Goal: Task Accomplishment & Management: Manage account settings

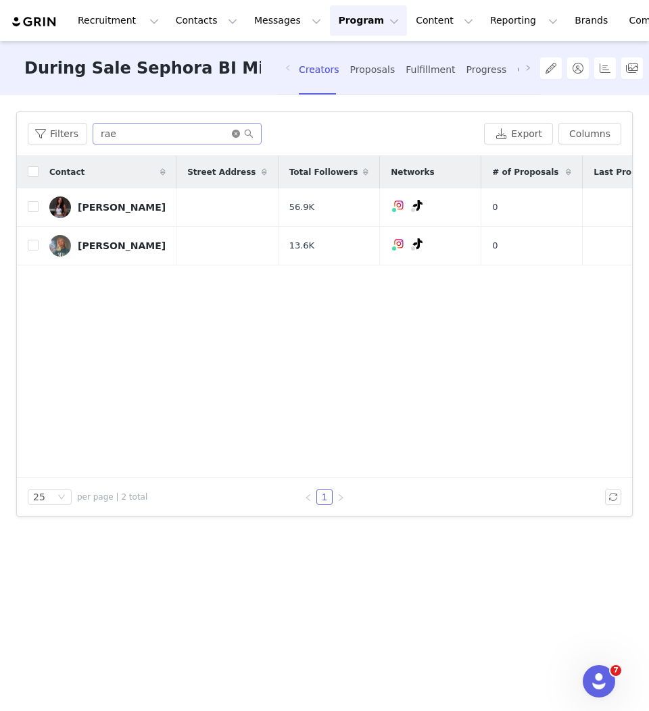
click at [234, 133] on icon "icon: close-circle" at bounding box center [236, 134] width 8 height 8
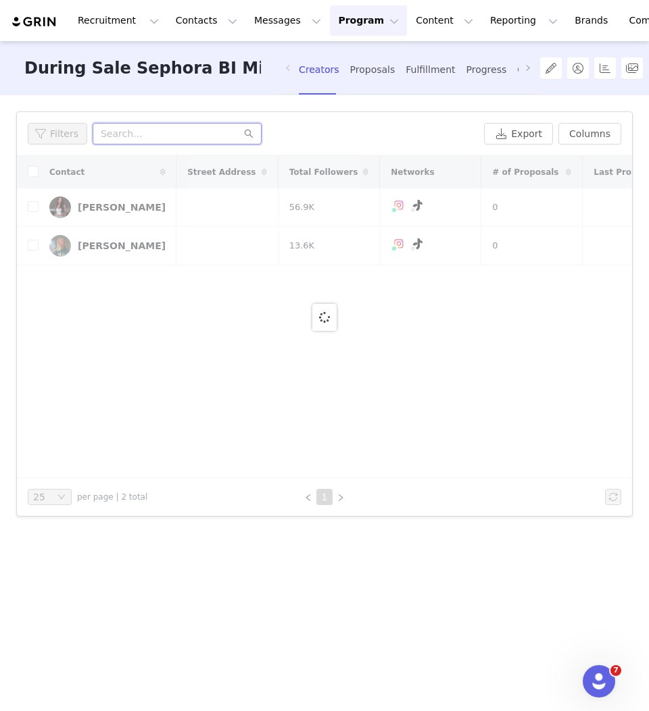
click at [195, 134] on input "text" at bounding box center [177, 134] width 169 height 22
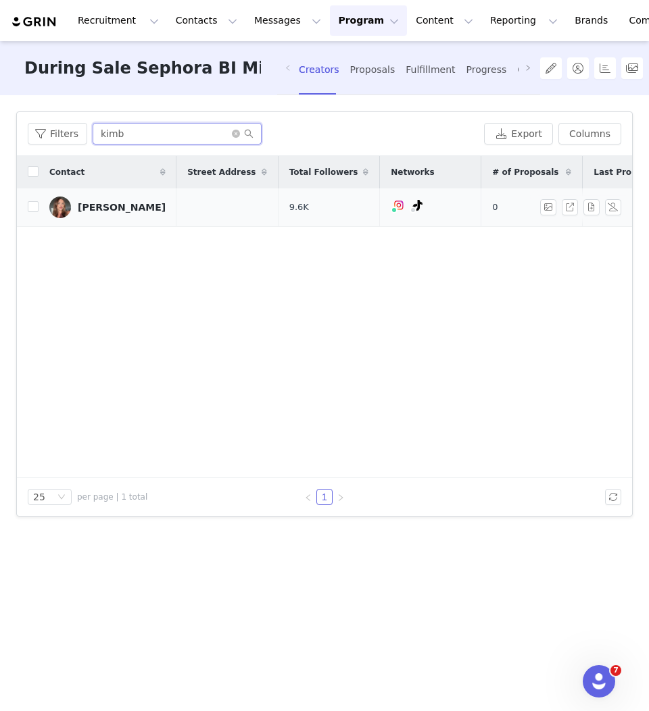
type input "kimb"
click at [116, 203] on div "Kimberlee Hav" at bounding box center [122, 207] width 88 height 11
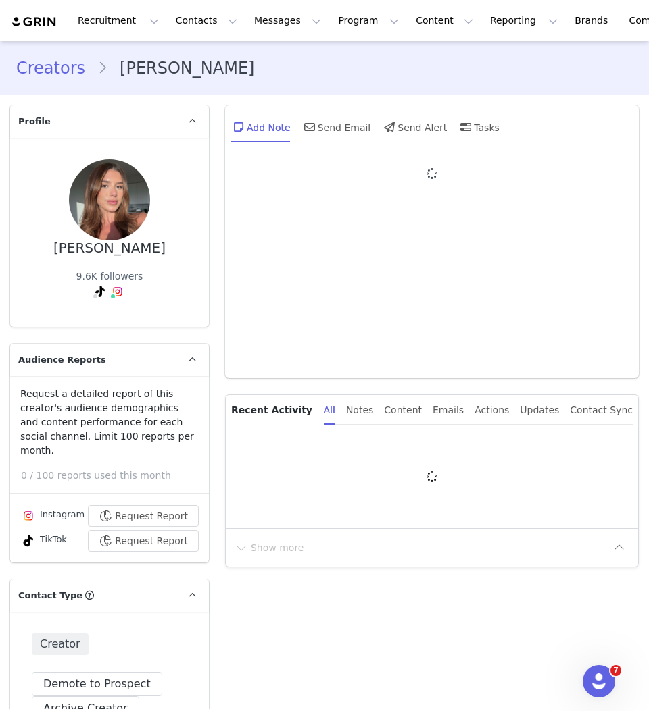
type input "+1 ([GEOGRAPHIC_DATA])"
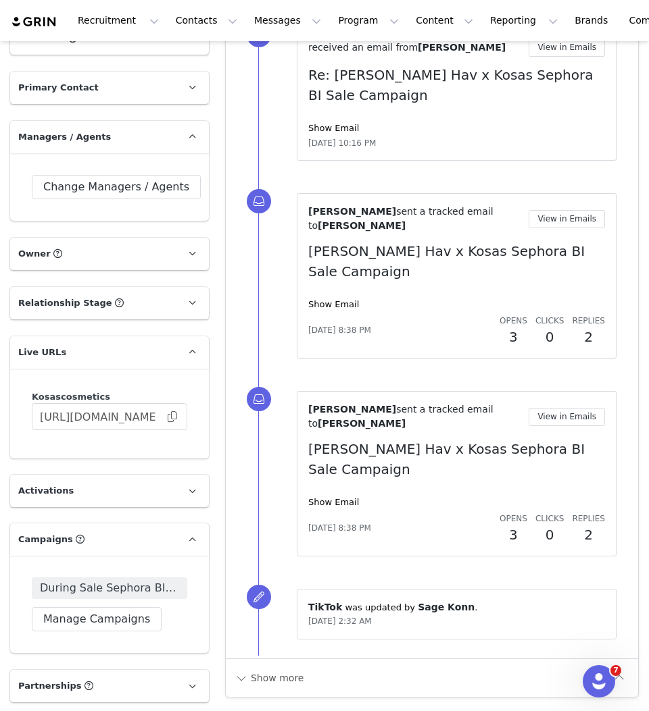
scroll to position [1557, 0]
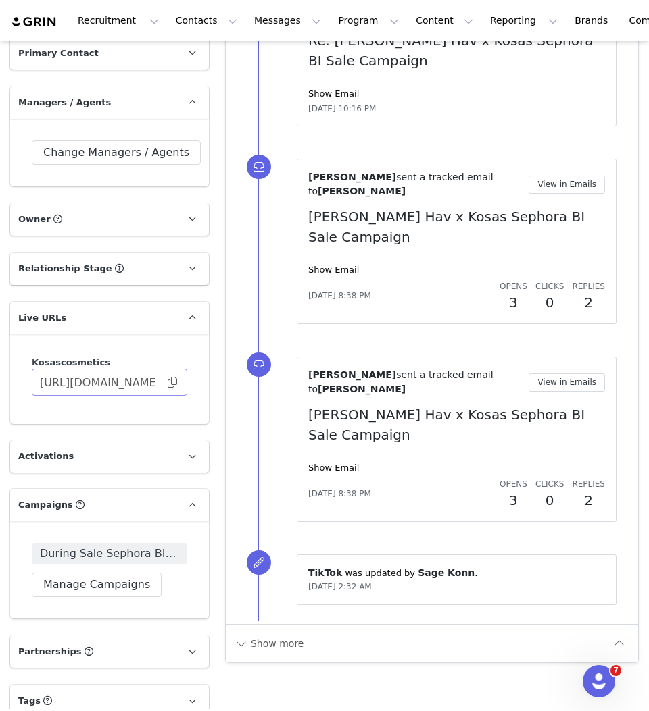
click at [174, 382] on span at bounding box center [173, 382] width 14 height 0
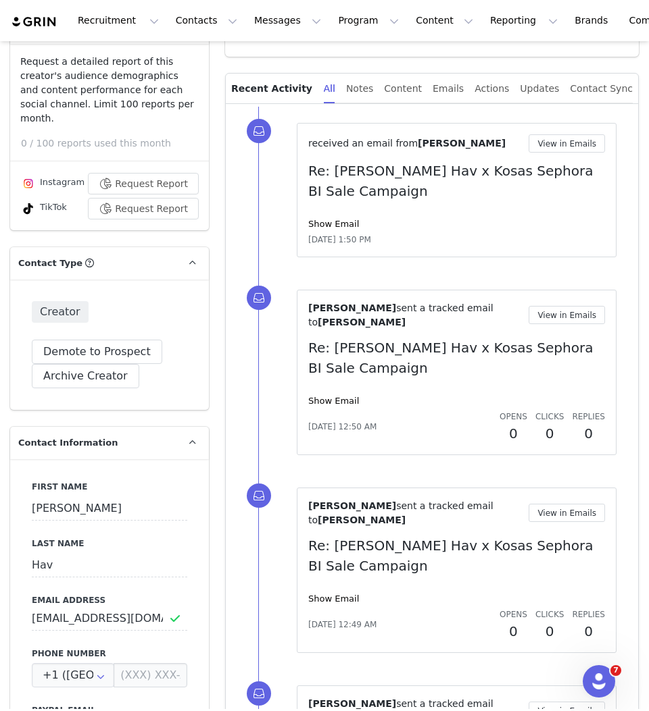
scroll to position [0, 0]
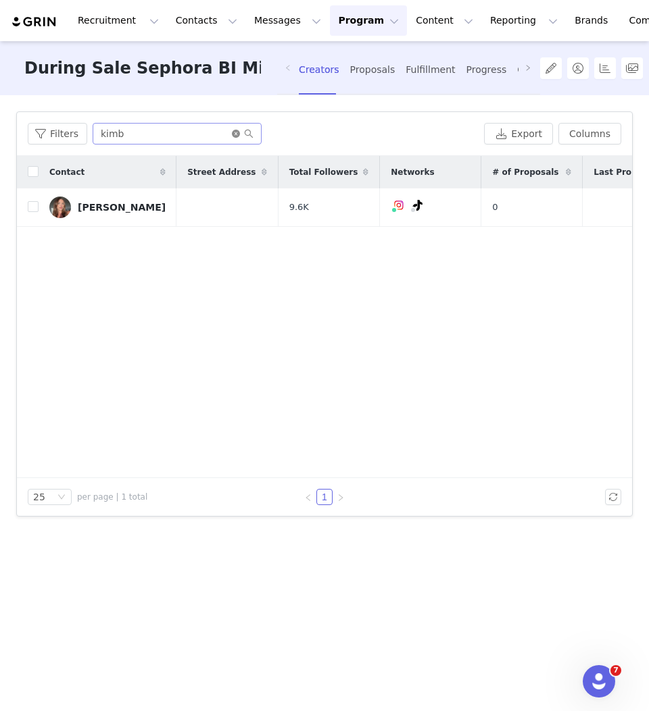
click at [232, 130] on icon "icon: close-circle" at bounding box center [236, 134] width 8 height 8
click at [211, 132] on input "text" at bounding box center [177, 134] width 169 height 22
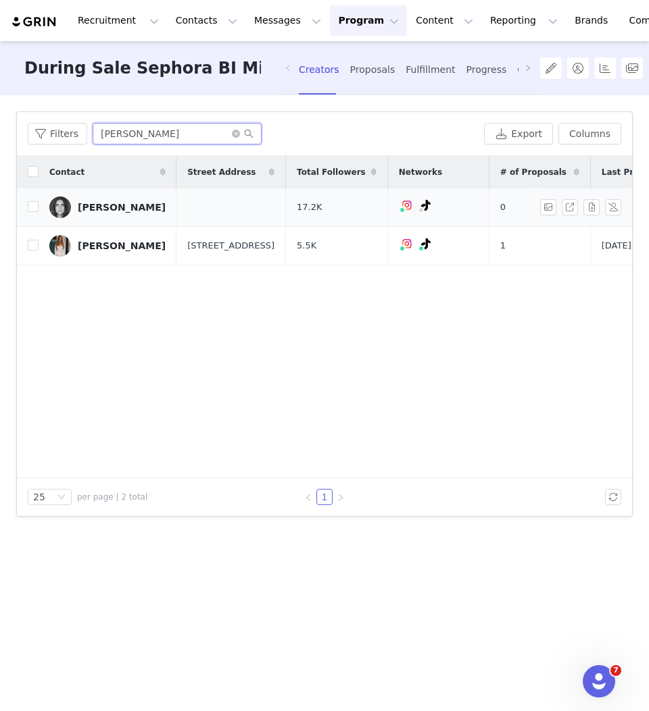
type input "mack"
click at [132, 206] on div "MacKenzie Baker" at bounding box center [122, 207] width 88 height 11
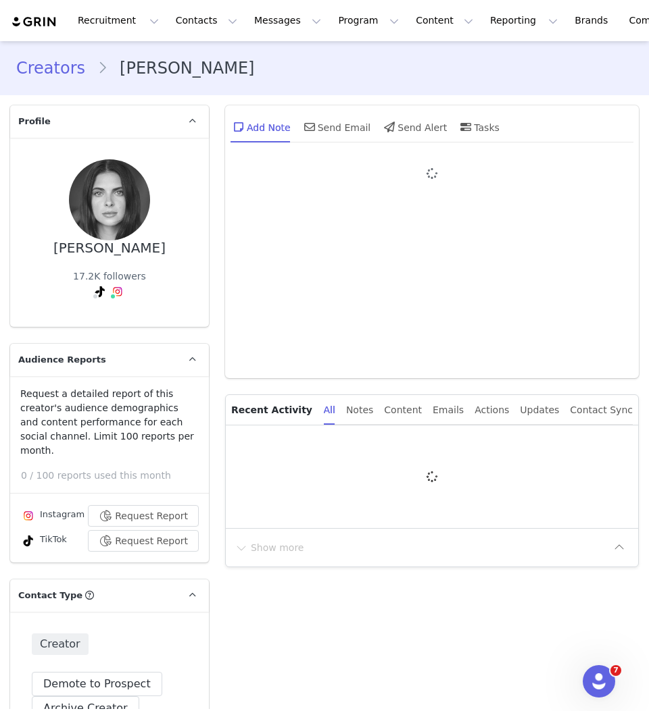
type input "+1 ([GEOGRAPHIC_DATA])"
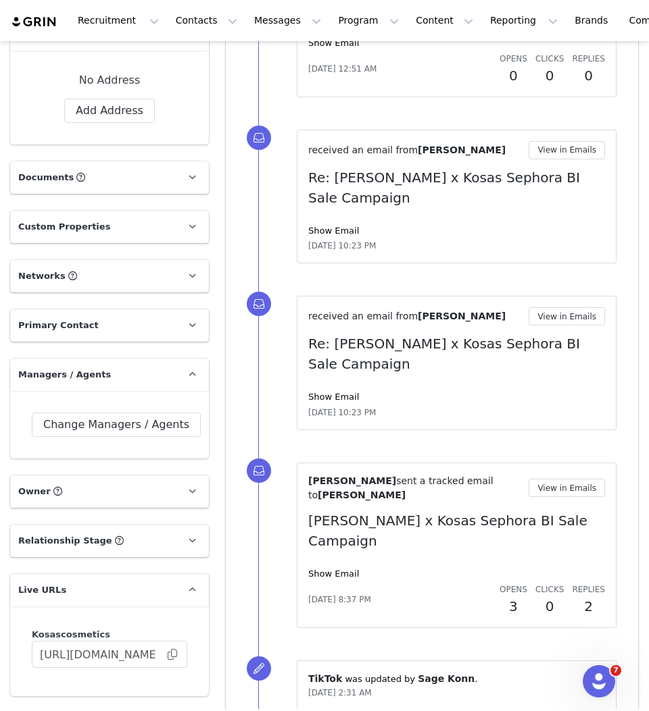
scroll to position [1636, 0]
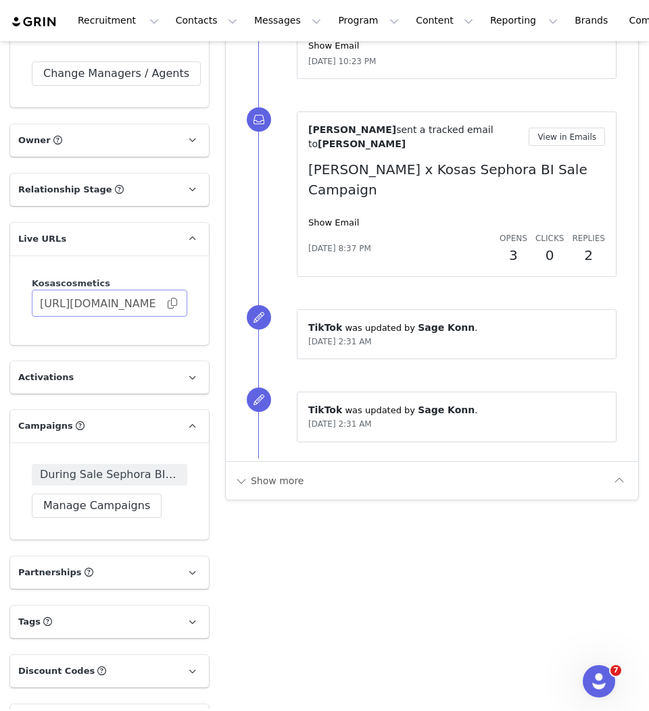
click at [175, 303] on span at bounding box center [173, 303] width 14 height 0
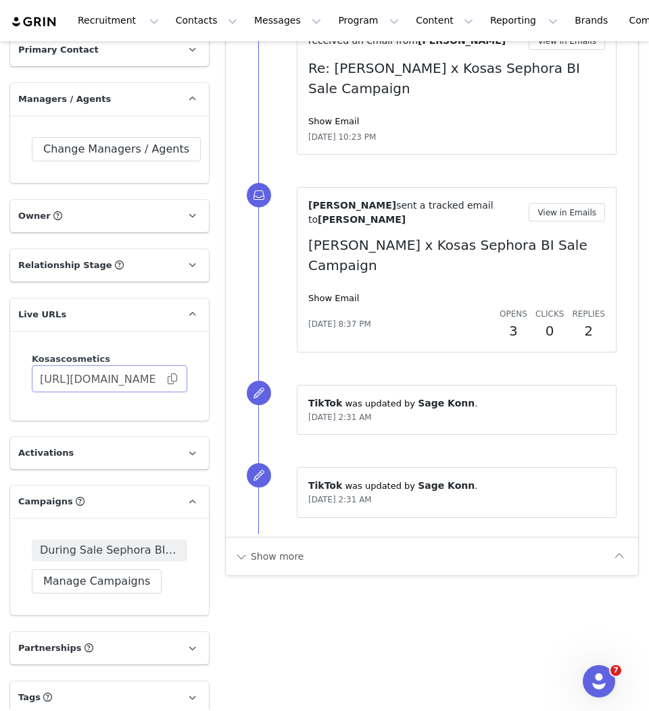
scroll to position [1120, 0]
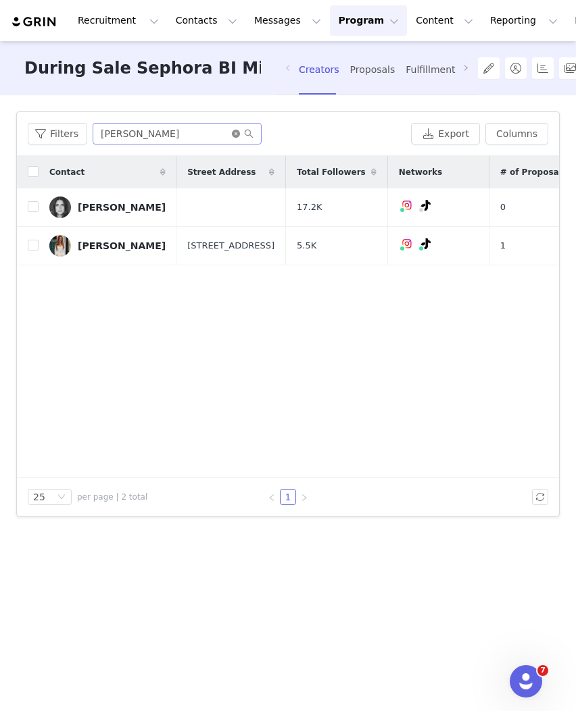
click at [232, 133] on icon "icon: close-circle" at bounding box center [236, 134] width 8 height 8
click at [224, 133] on input "text" at bounding box center [177, 134] width 169 height 22
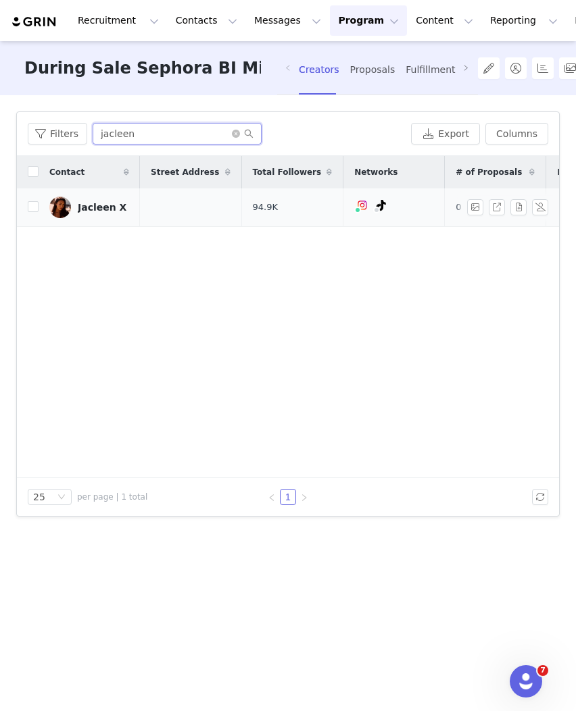
type input "jacleen"
click at [94, 205] on div "Jacleen X" at bounding box center [102, 207] width 49 height 11
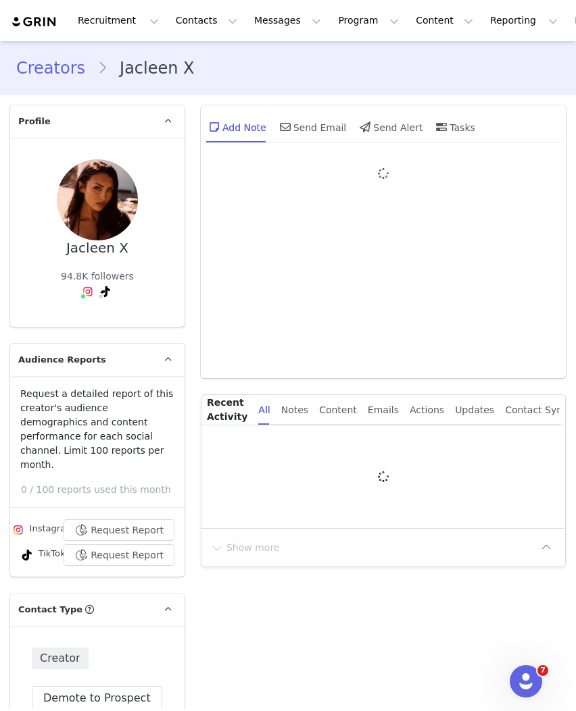
type input "+1 ([GEOGRAPHIC_DATA])"
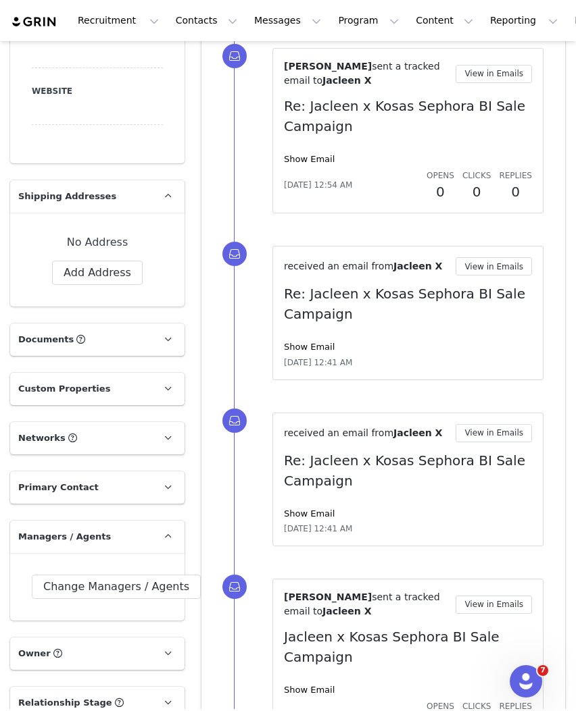
scroll to position [1587, 0]
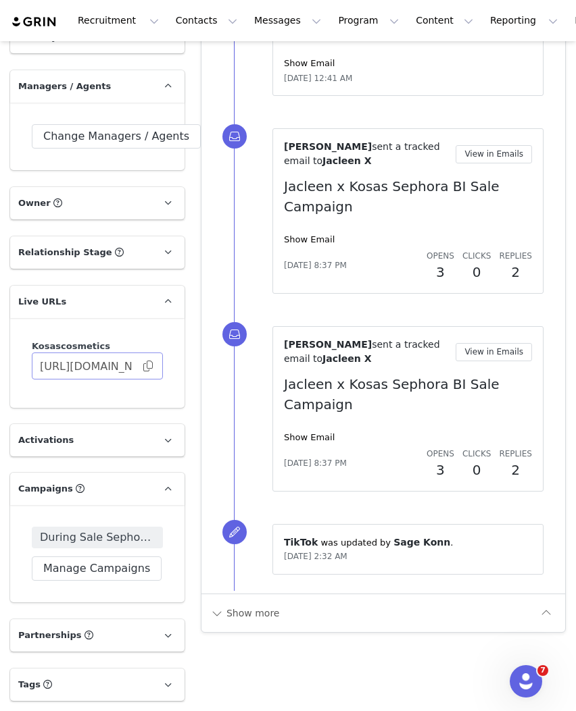
click at [145, 366] on span at bounding box center [148, 366] width 14 height 0
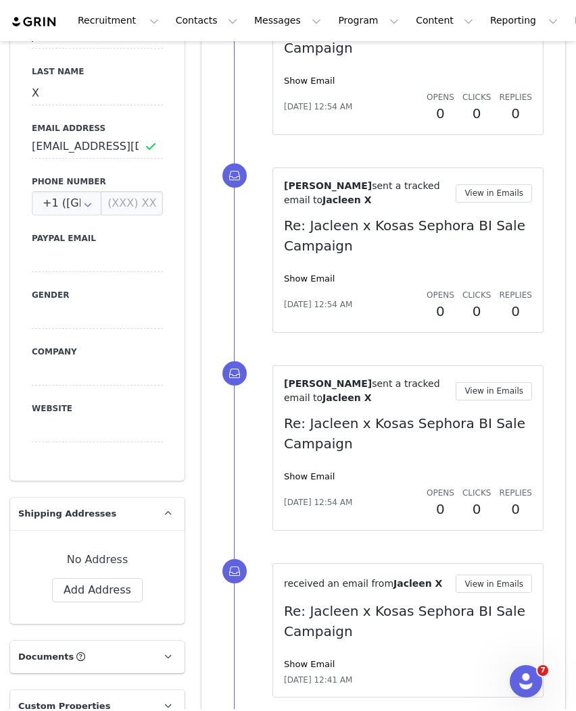
scroll to position [458, 0]
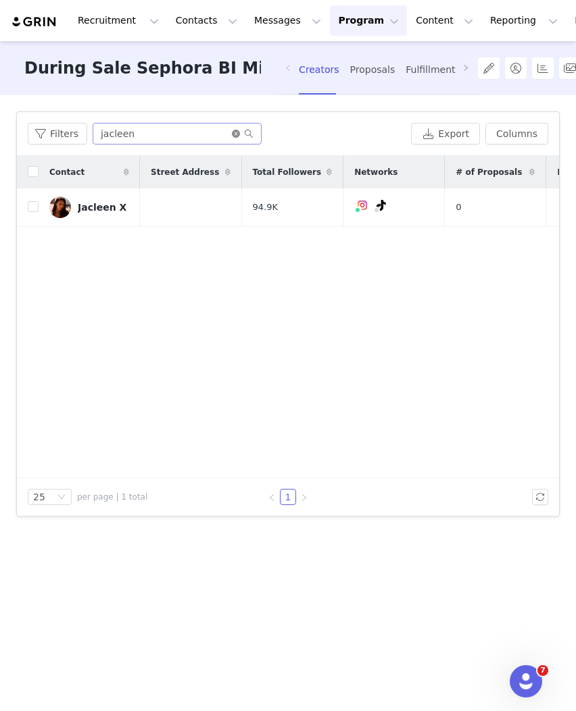
click at [233, 132] on icon "icon: close-circle" at bounding box center [236, 134] width 8 height 8
click at [225, 132] on input "text" at bounding box center [177, 134] width 169 height 22
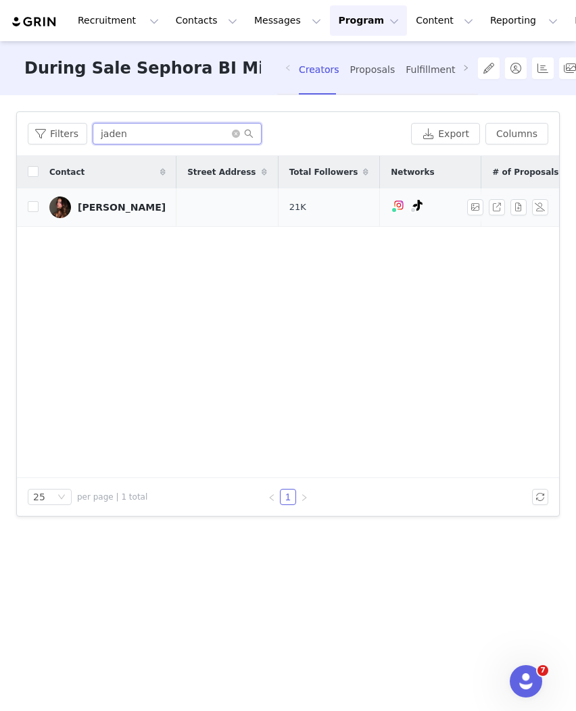
type input "jaden"
click at [129, 208] on div "Jaden Familo" at bounding box center [122, 207] width 88 height 11
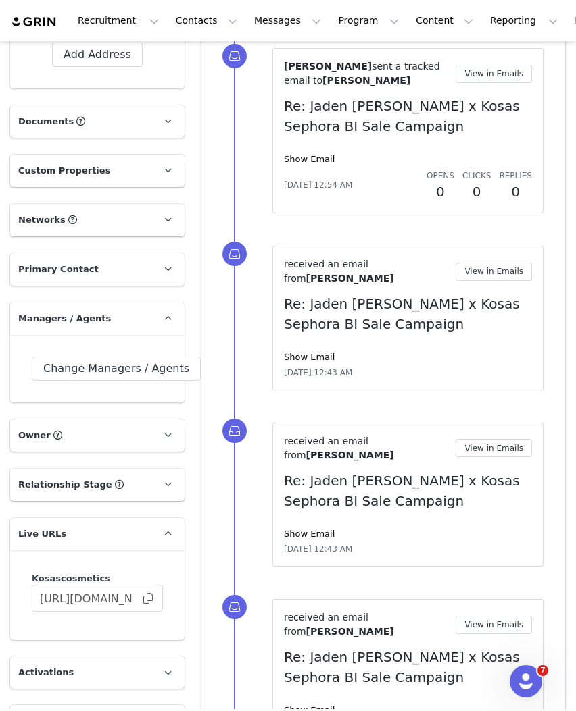
scroll to position [1355, 0]
click at [147, 598] on span at bounding box center [148, 598] width 14 height 0
click at [150, 598] on span at bounding box center [148, 598] width 14 height 0
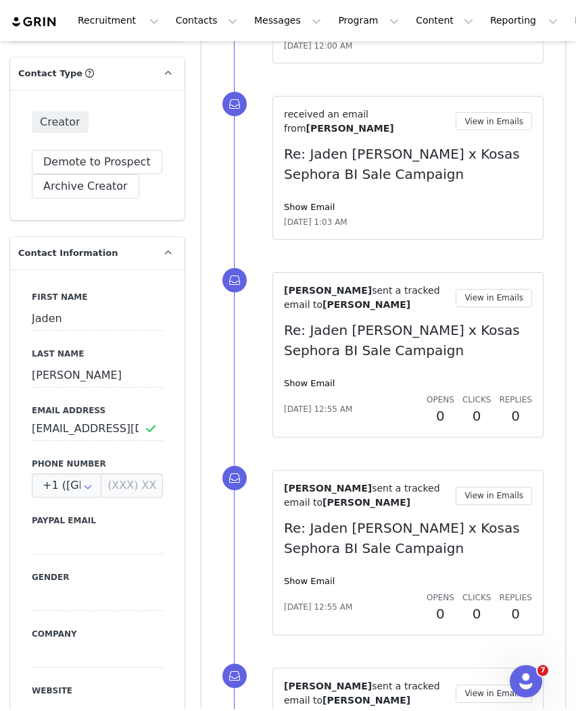
scroll to position [0, 0]
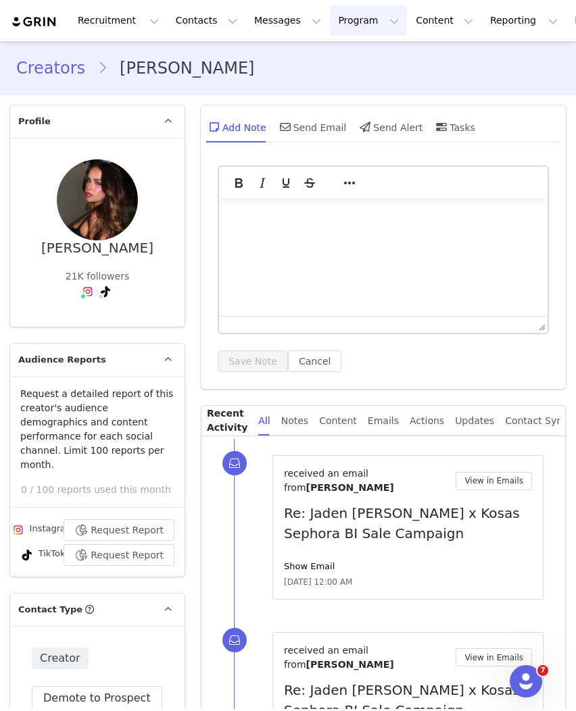
click at [338, 18] on button "Program Program" at bounding box center [368, 20] width 77 height 30
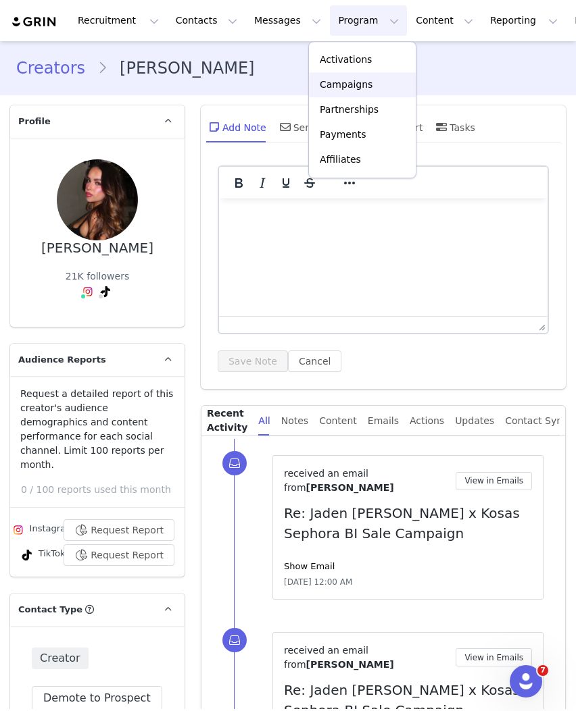
click at [344, 78] on p "Campaigns" at bounding box center [346, 85] width 53 height 14
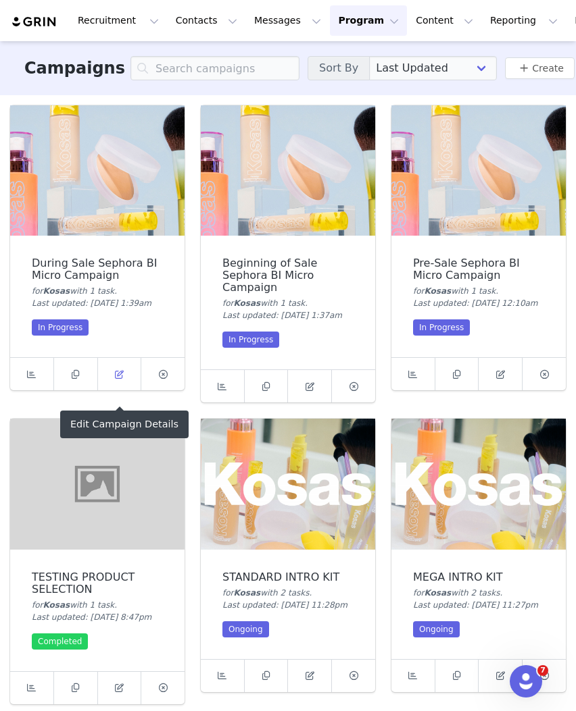
click at [120, 382] on span at bounding box center [119, 374] width 16 height 16
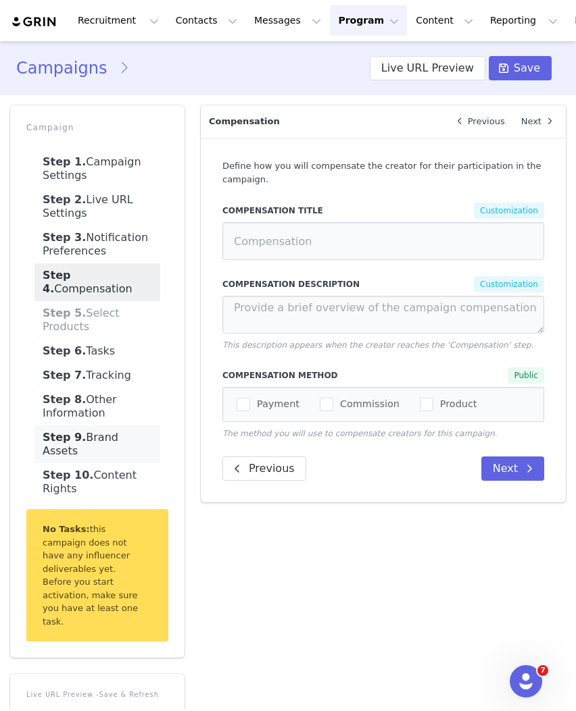
type input "Compensation"
type textarea "In addition to being gifted 10 Kosas products, you will be compensated $1000 US…"
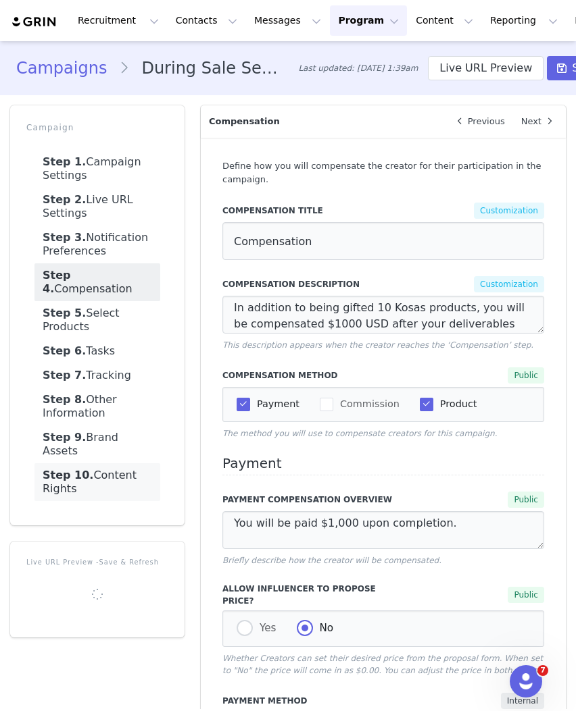
click at [122, 463] on link "Step 10. Content Rights" at bounding box center [97, 482] width 126 height 38
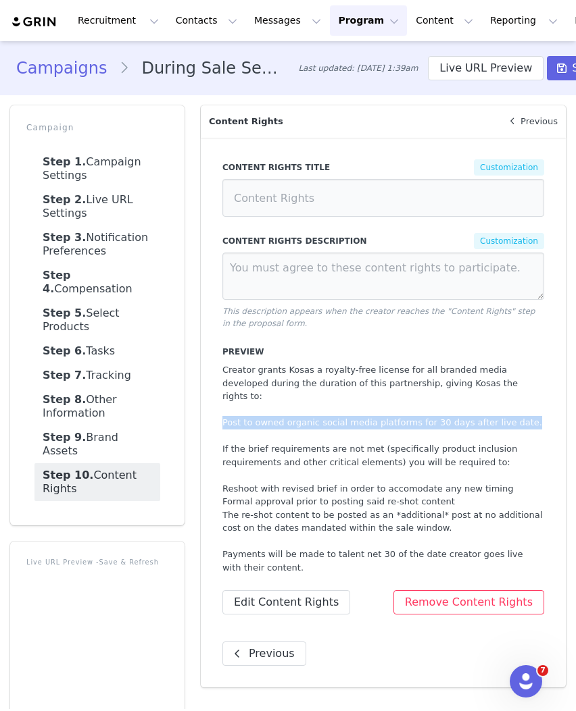
drag, startPoint x: 527, startPoint y: 409, endPoint x: 224, endPoint y: 409, distance: 302.7
click at [224, 416] on li "Post to owned organic social media platforms for 30 days after live date." at bounding box center [383, 423] width 322 height 14
copy li "Post to owned organic social media platforms for 30 days after live date."
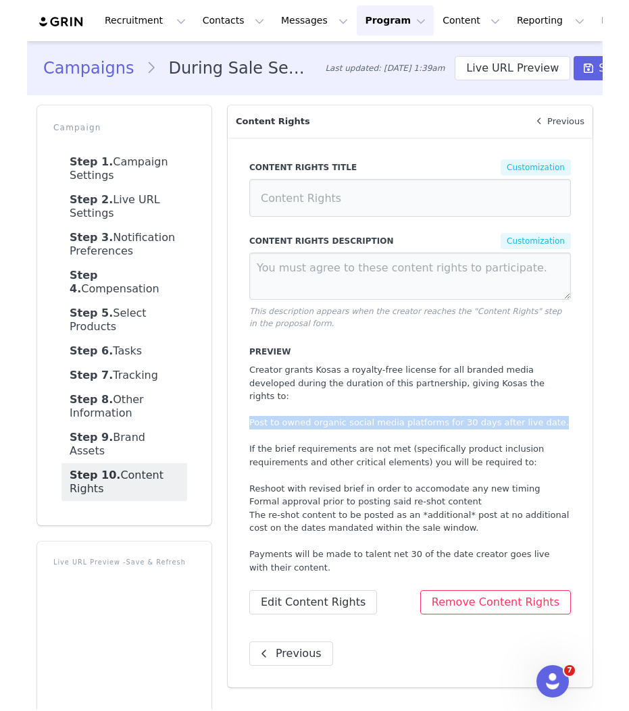
scroll to position [0, 45]
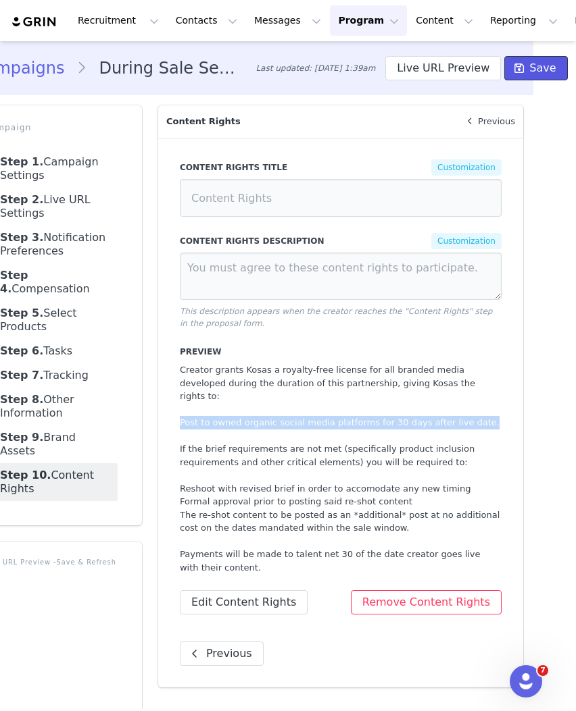
click at [556, 76] on button "Save" at bounding box center [535, 68] width 63 height 24
copy li "Post to owned organic social media platforms for 30 days after live date."
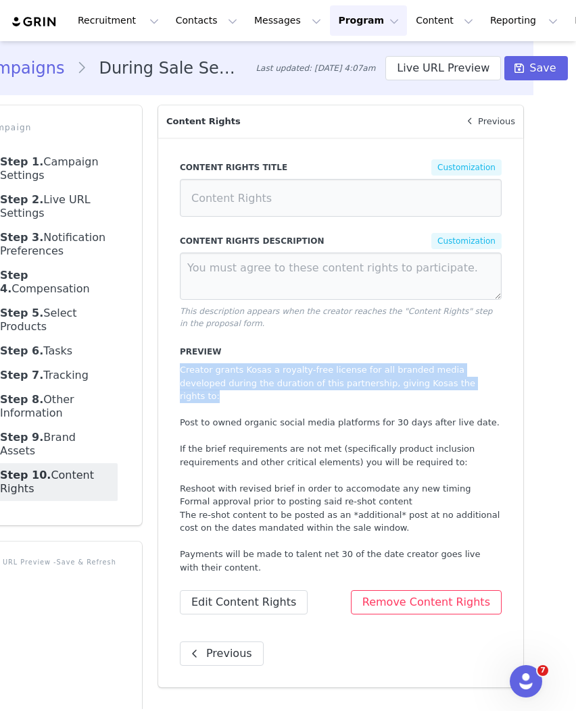
drag, startPoint x: 177, startPoint y: 371, endPoint x: 446, endPoint y: 381, distance: 269.1
click at [446, 381] on p "Creator grants Kosas a royalty-free license for all branded media developed dur…" at bounding box center [341, 383] width 322 height 40
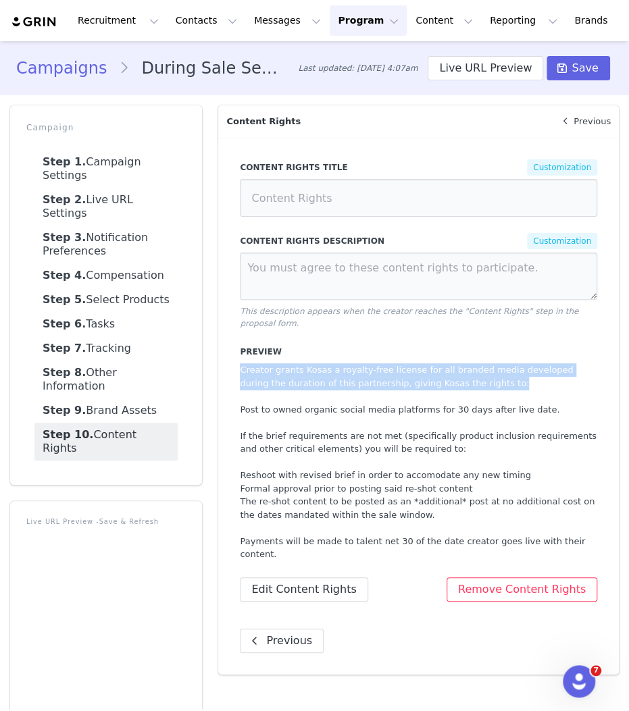
scroll to position [0, 0]
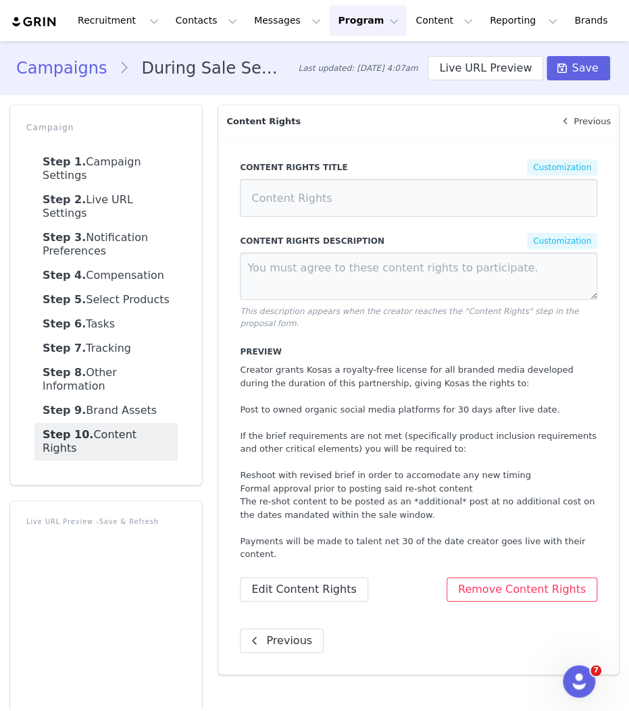
click at [335, 121] on p "Content Rights" at bounding box center [383, 121] width 331 height 32
click at [584, 70] on span "Save" at bounding box center [585, 68] width 26 height 16
click at [355, 17] on button "Program Program" at bounding box center [368, 20] width 77 height 30
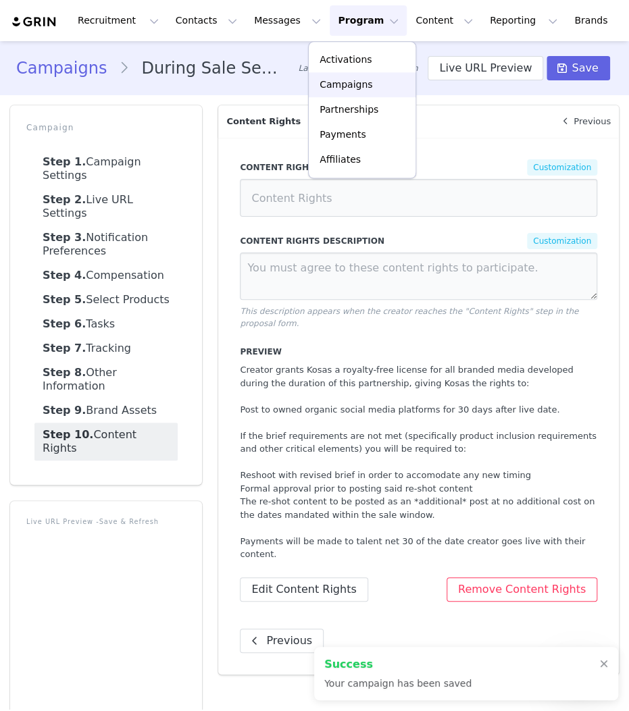
click at [345, 81] on p "Campaigns" at bounding box center [346, 85] width 53 height 14
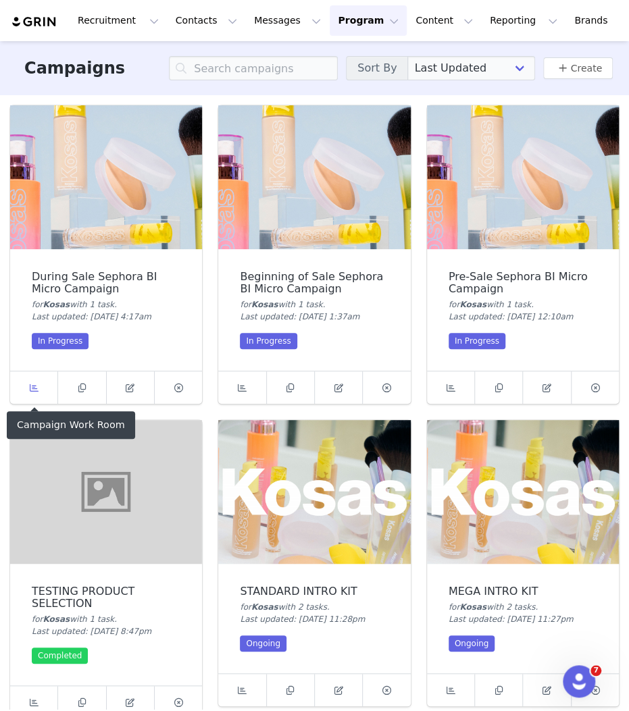
click at [43, 384] on link at bounding box center [34, 388] width 48 height 32
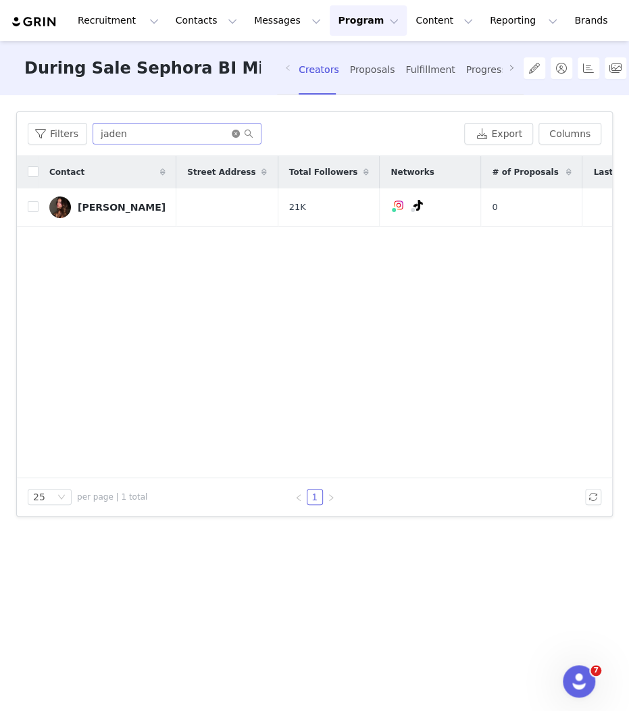
click at [232, 131] on icon "icon: close-circle" at bounding box center [236, 134] width 8 height 8
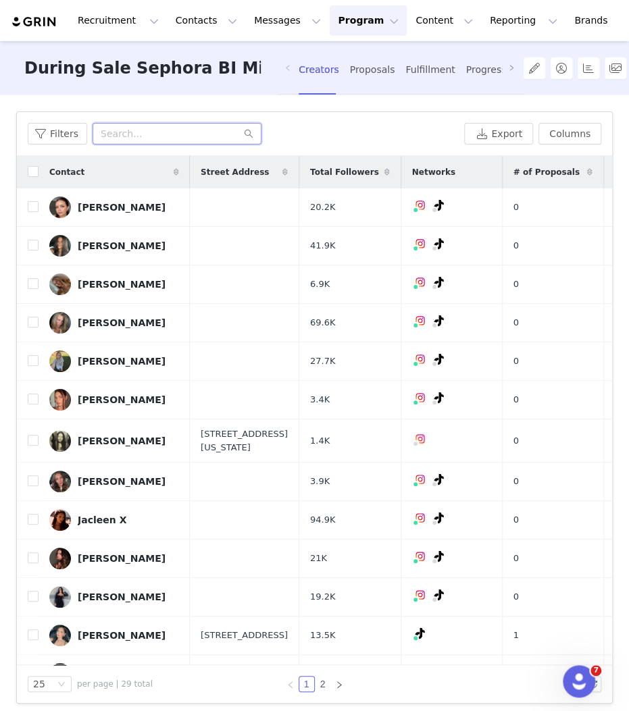
click at [128, 133] on input "text" at bounding box center [177, 134] width 169 height 22
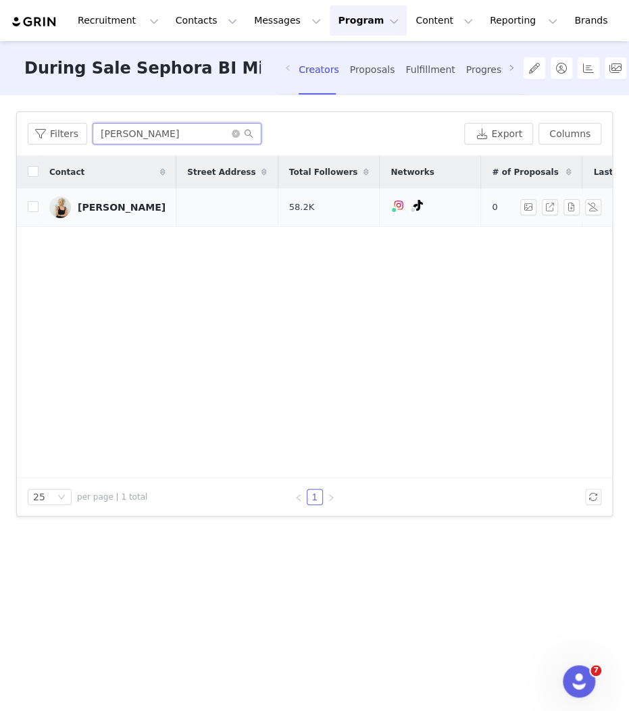
type input "kylie"
click at [120, 198] on link "Kylie Kake" at bounding box center [107, 208] width 116 height 22
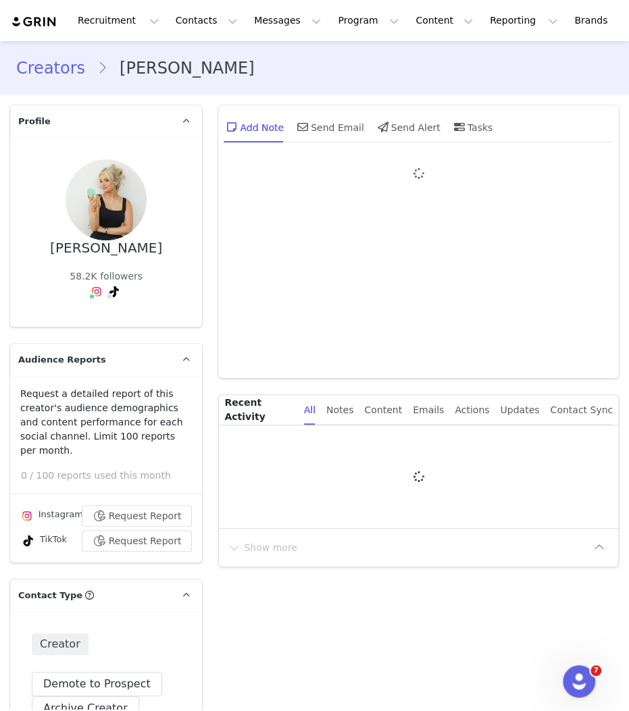
type input "+1 ([GEOGRAPHIC_DATA])"
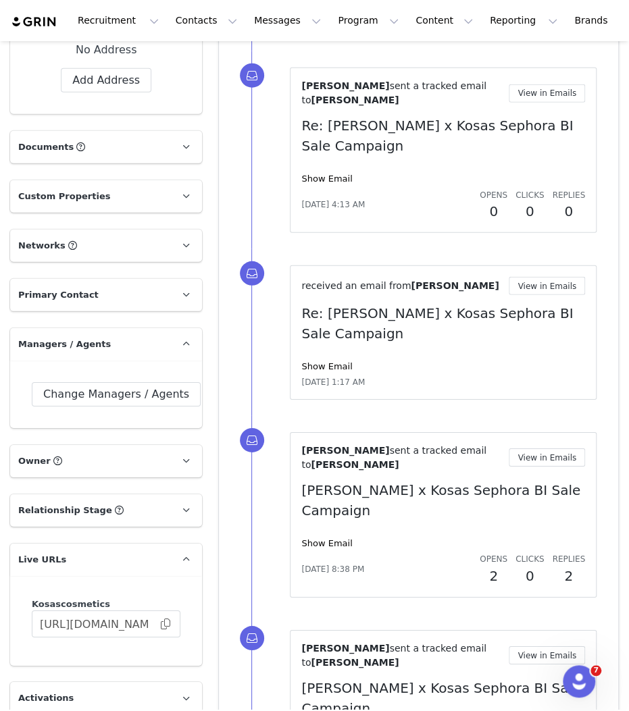
scroll to position [1411, 0]
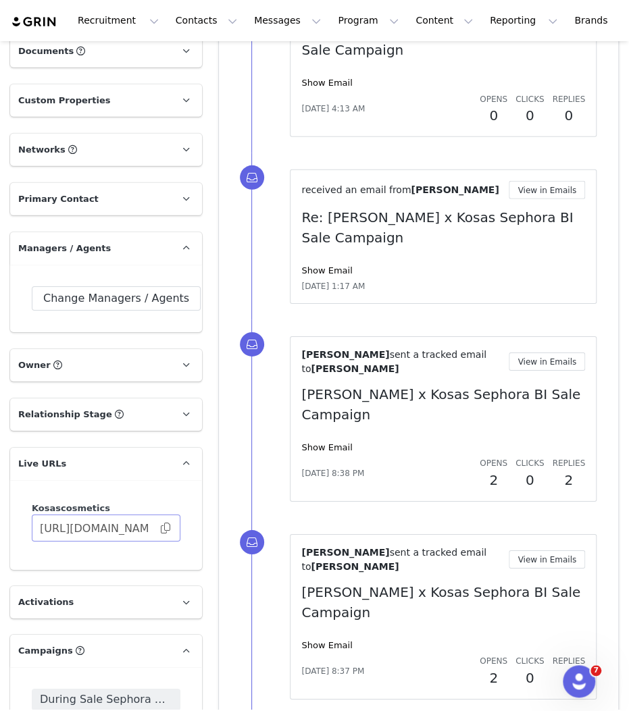
click at [164, 528] on span at bounding box center [166, 528] width 14 height 0
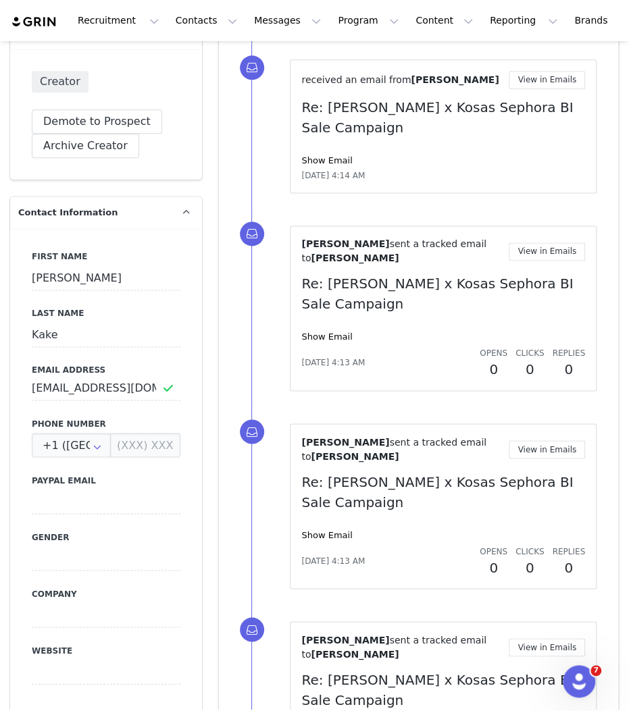
scroll to position [92, 0]
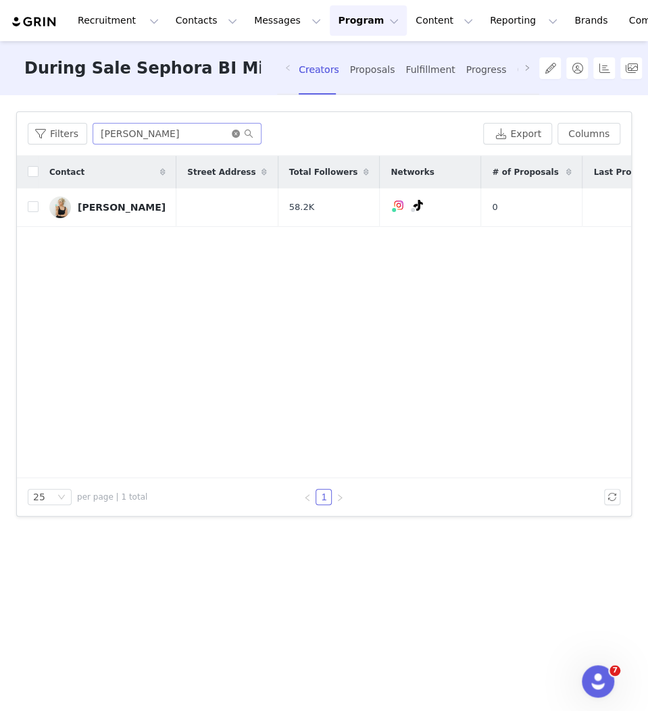
click at [232, 130] on icon "icon: close-circle" at bounding box center [236, 134] width 8 height 8
click at [205, 130] on input "text" at bounding box center [177, 134] width 169 height 22
type input "jasmine"
click at [176, 204] on td at bounding box center [226, 208] width 101 height 39
click at [114, 204] on div "Jasmine Soto" at bounding box center [122, 207] width 88 height 11
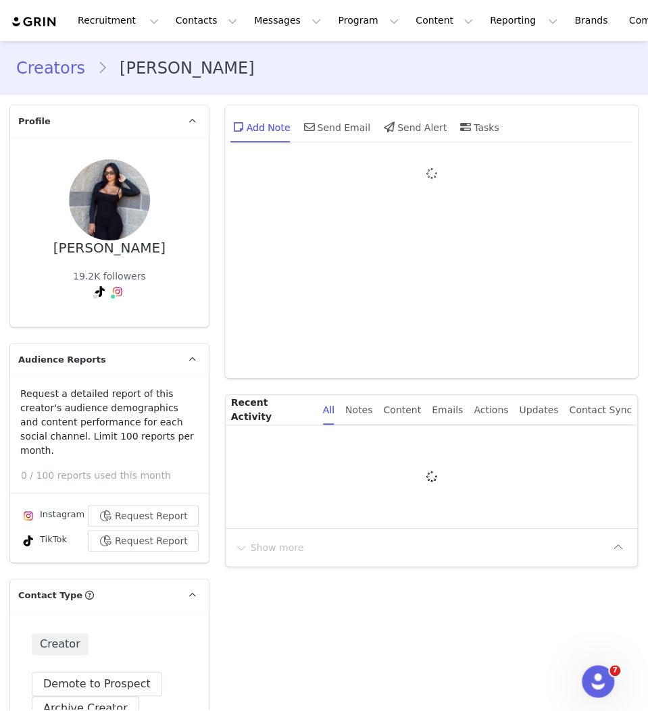
type input "+1 ([GEOGRAPHIC_DATA])"
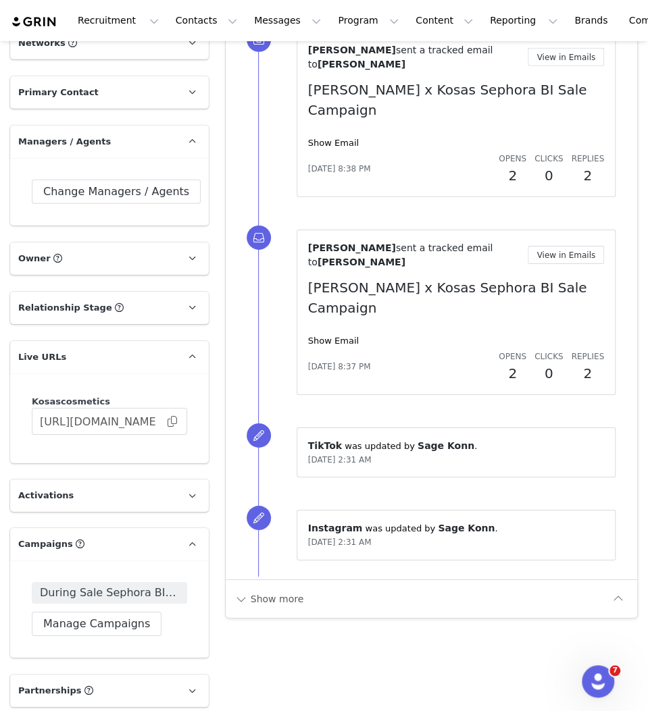
scroll to position [1574, 0]
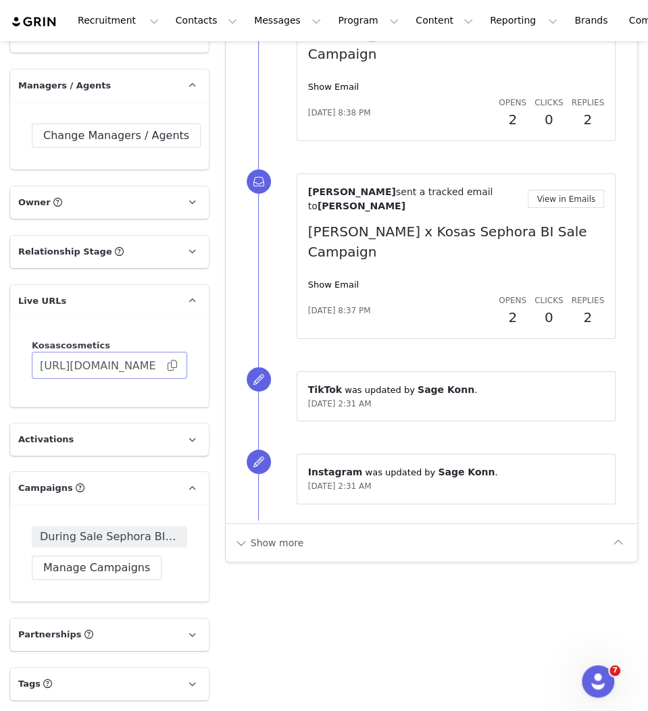
click at [169, 366] on span at bounding box center [173, 366] width 14 height 0
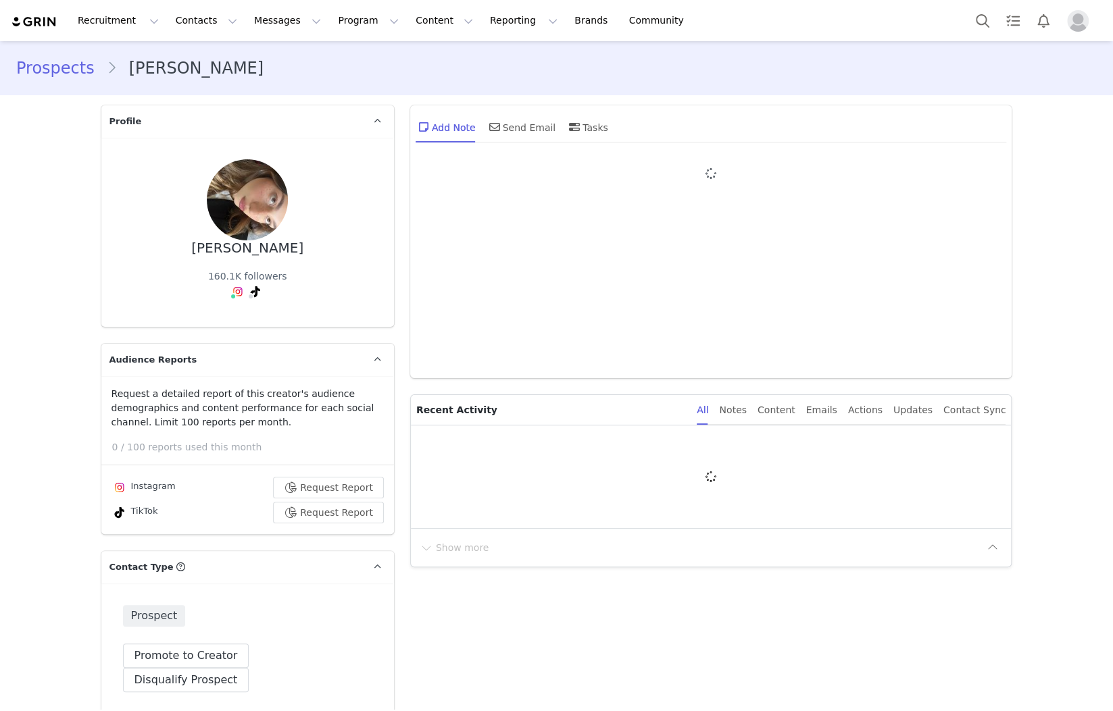
type input "+1 ([GEOGRAPHIC_DATA])"
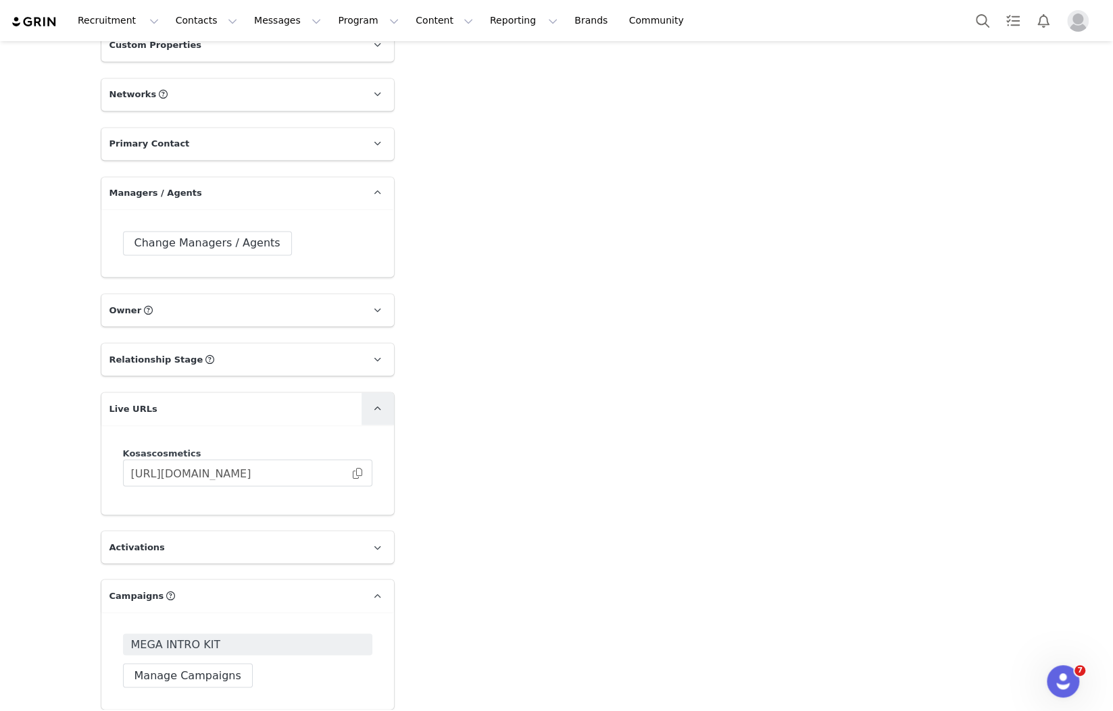
scroll to position [1472, 0]
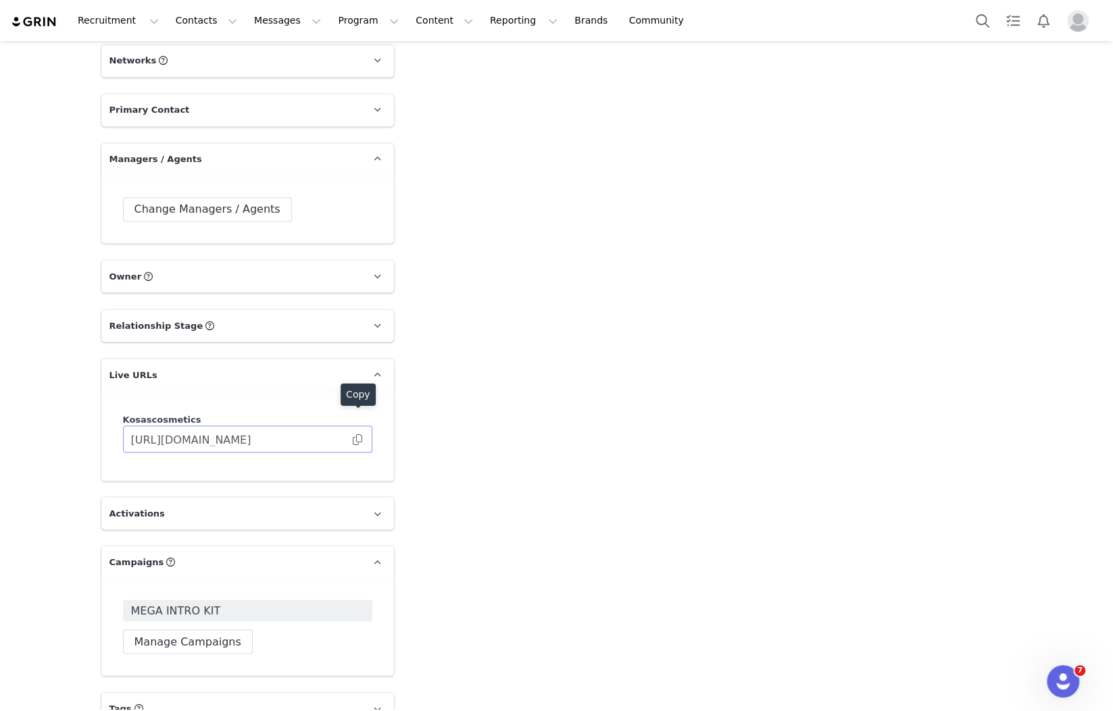
click at [356, 439] on span at bounding box center [358, 439] width 14 height 0
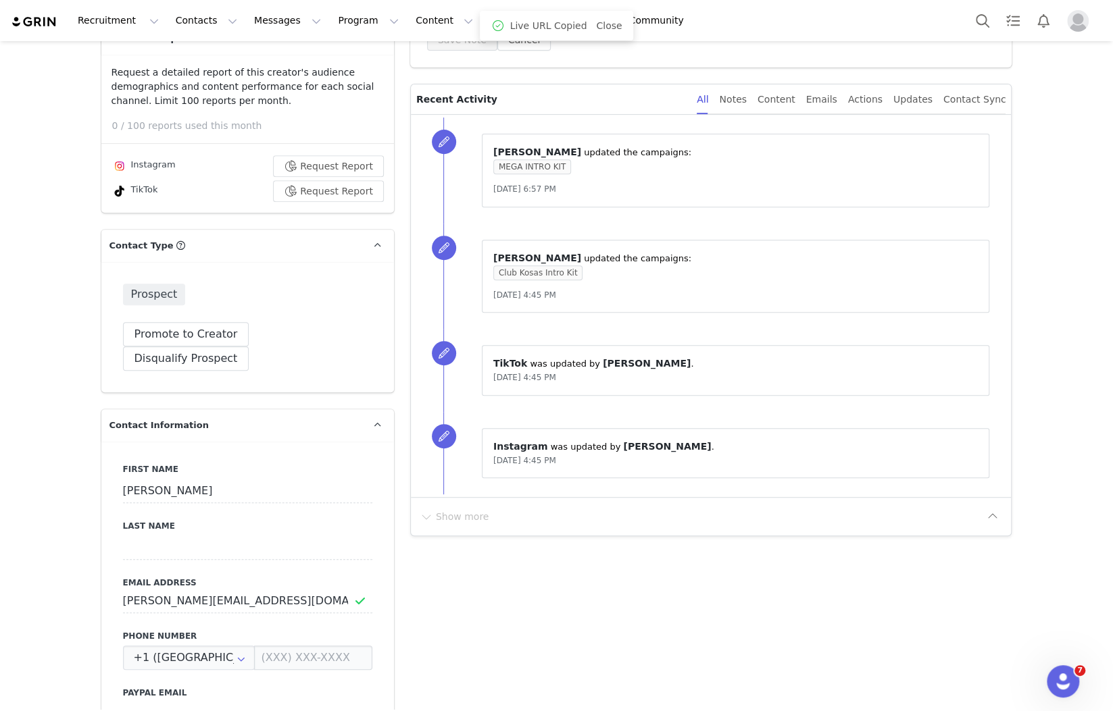
scroll to position [0, 0]
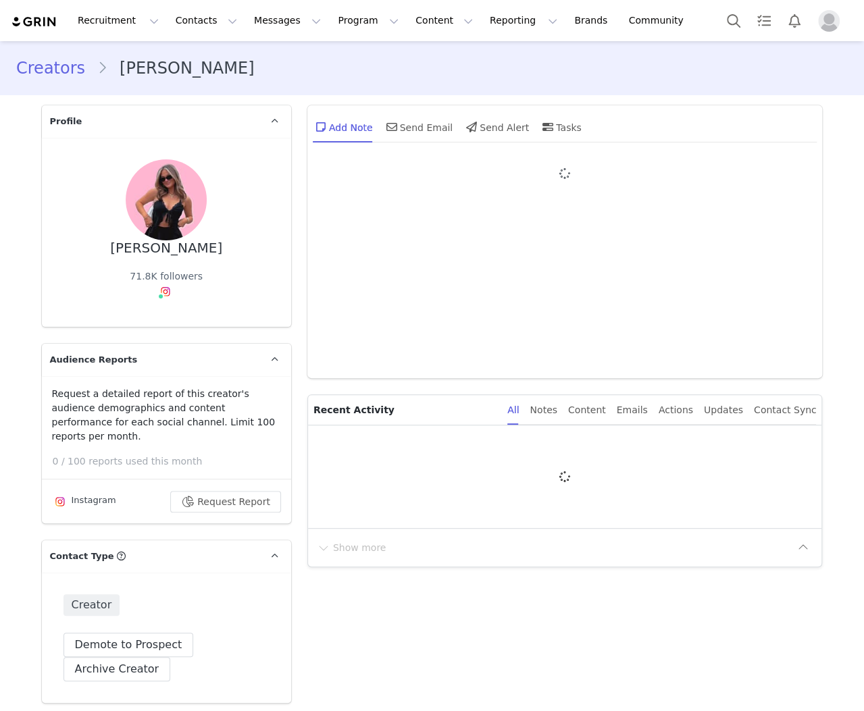
type input "+1 ([GEOGRAPHIC_DATA])"
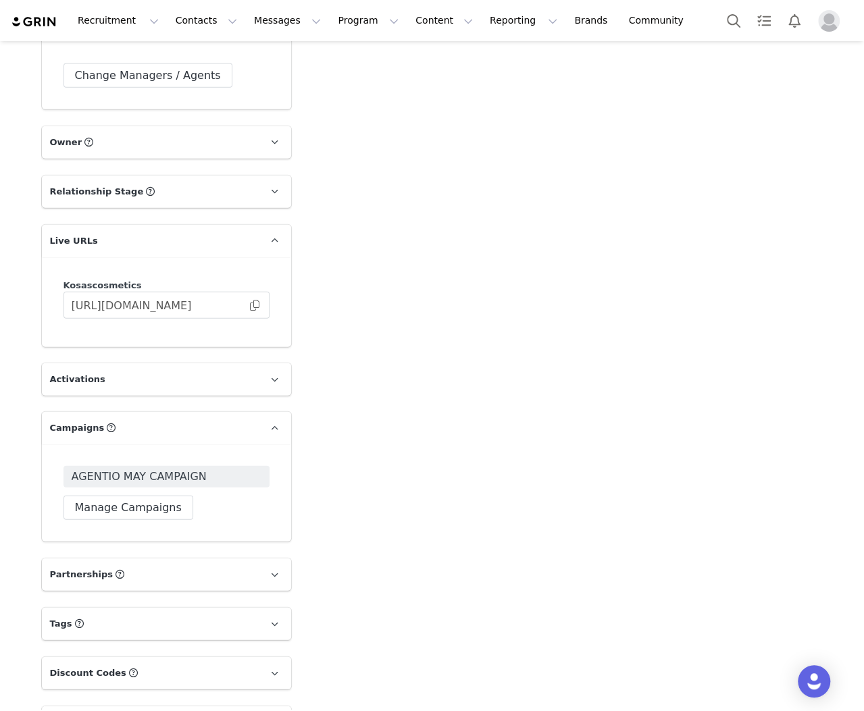
scroll to position [1625, 0]
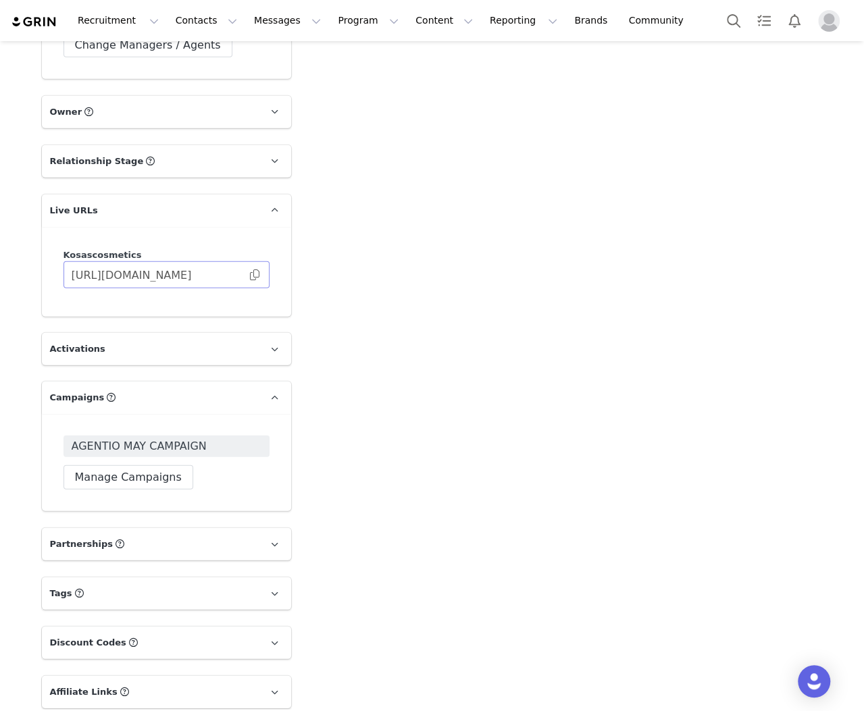
click at [252, 275] on span at bounding box center [255, 275] width 14 height 0
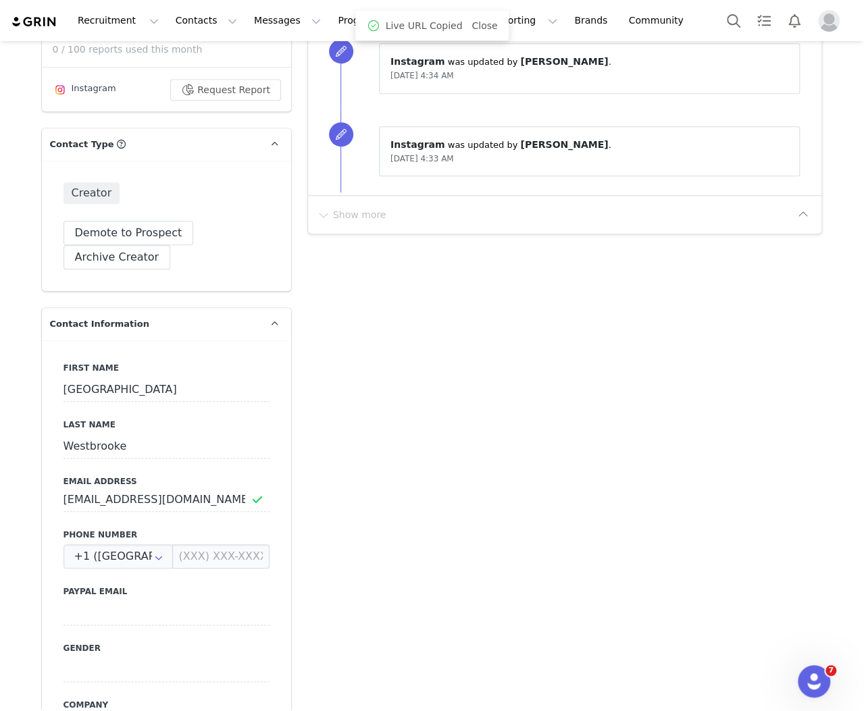
scroll to position [168, 0]
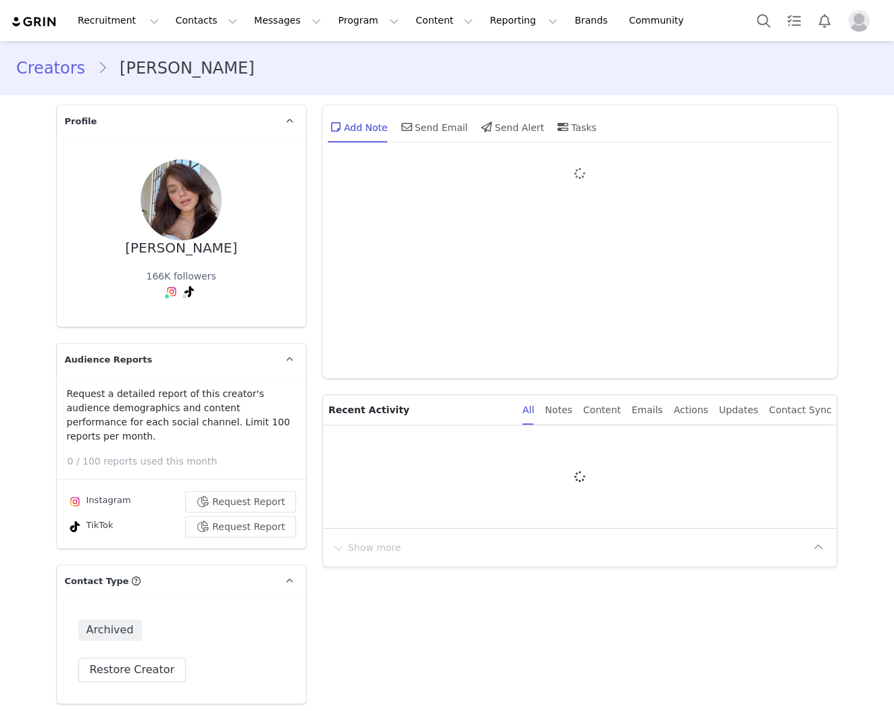
type input "+1 ([GEOGRAPHIC_DATA])"
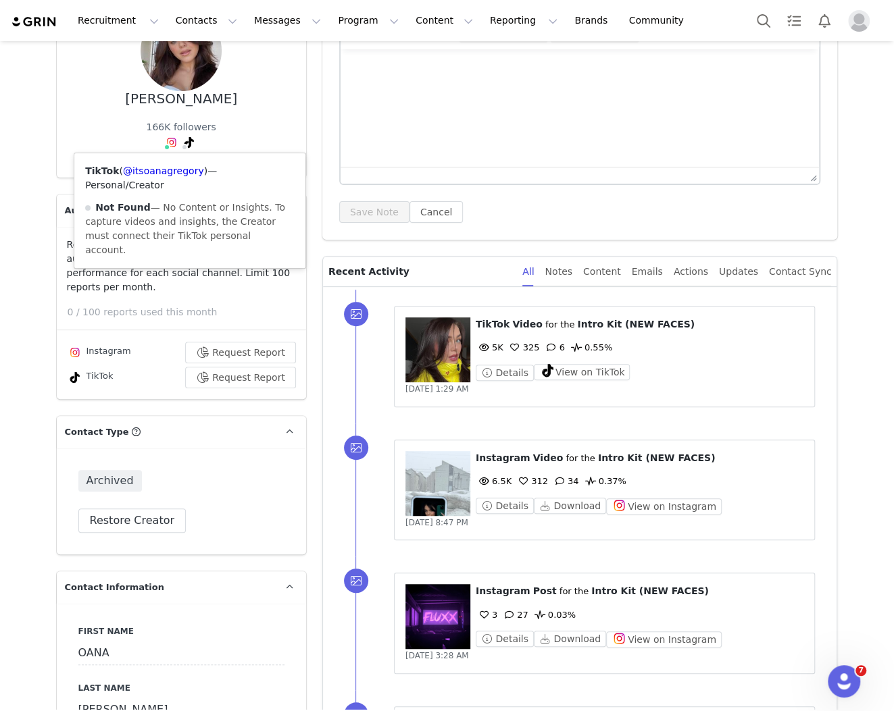
click at [186, 164] on div "TikTok ( @itsoanagregory ) — Personal/Creator Not Found — No Content or Insight…" at bounding box center [189, 210] width 231 height 115
click at [186, 170] on link "@itsoanagregory" at bounding box center [163, 171] width 81 height 11
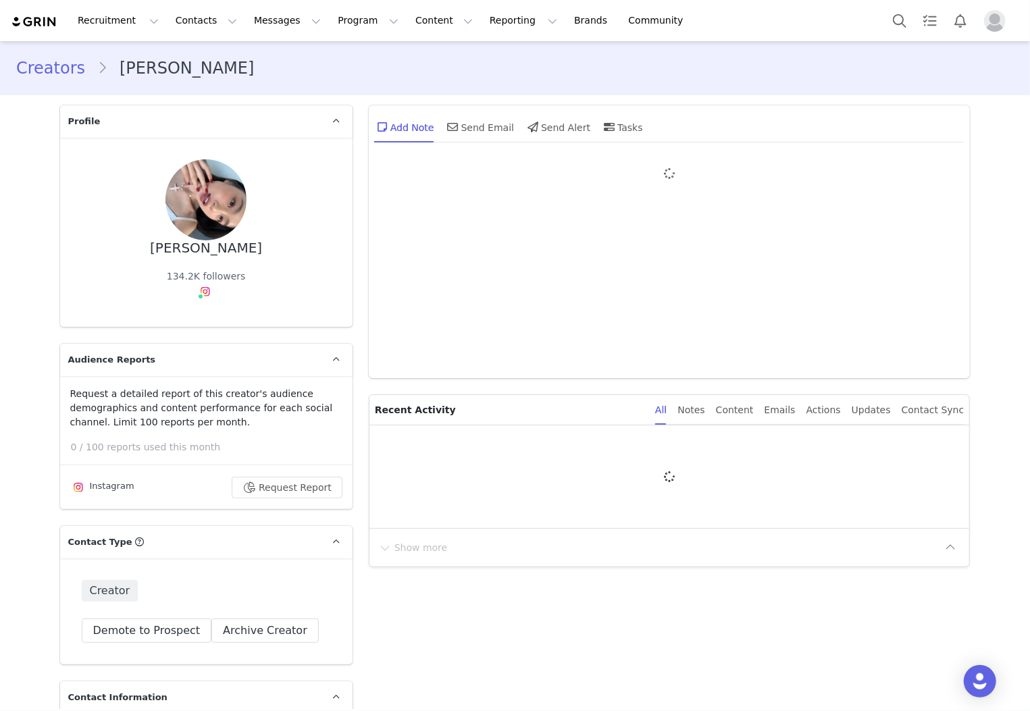
type input "+1 ([GEOGRAPHIC_DATA])"
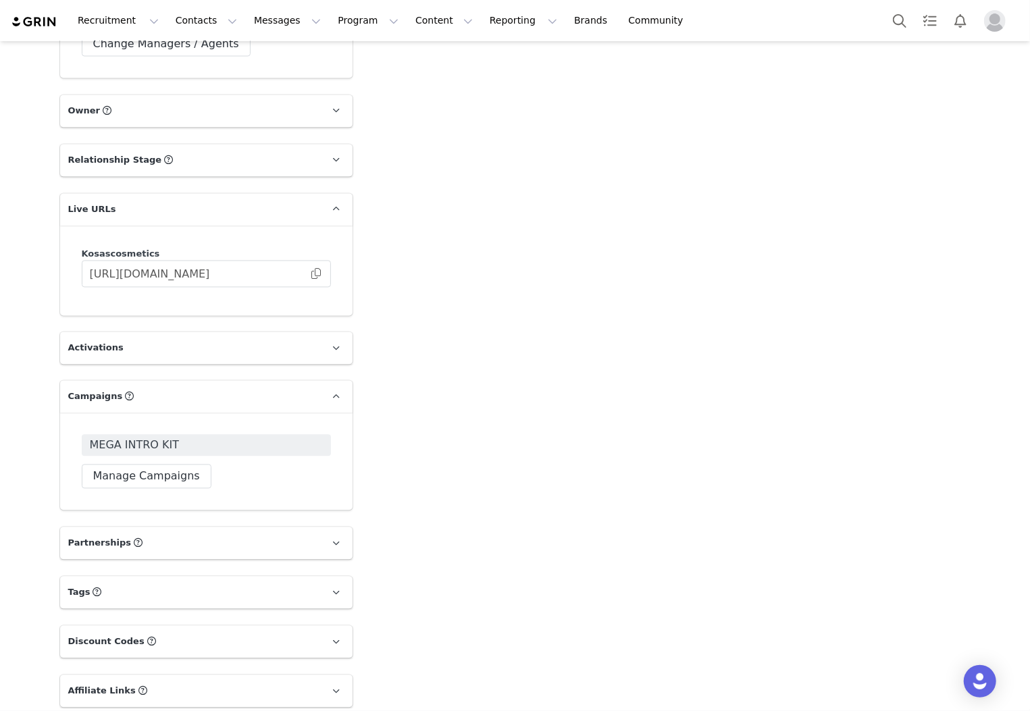
scroll to position [1589, 0]
click at [313, 272] on span at bounding box center [316, 272] width 14 height 0
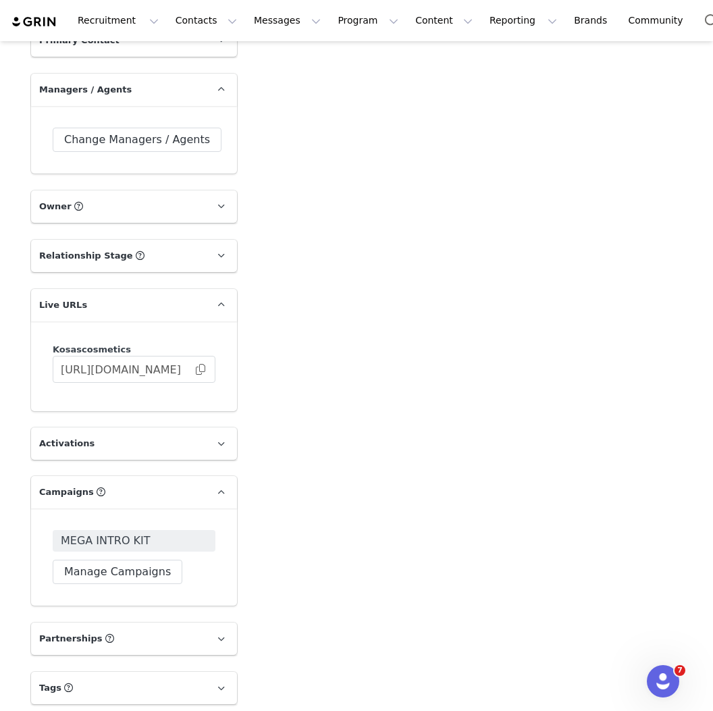
scroll to position [1801, 0]
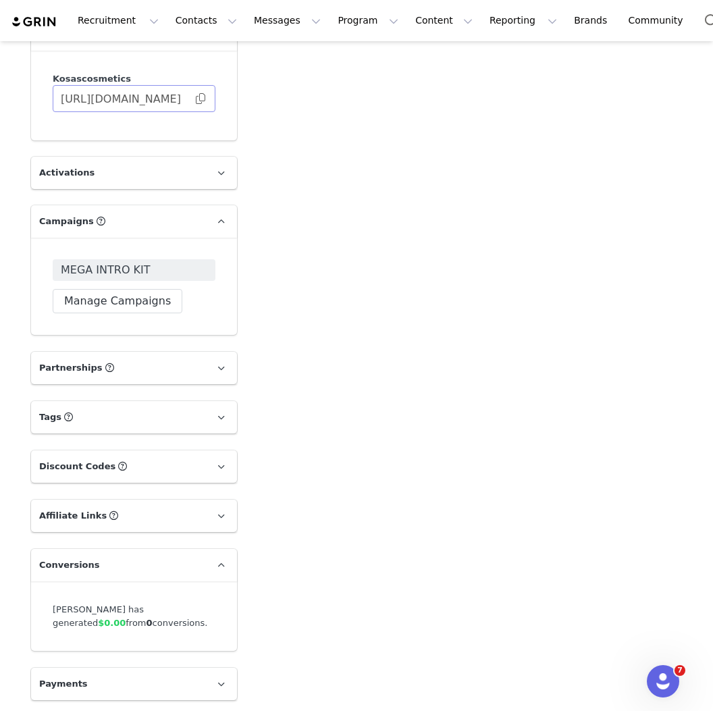
click at [199, 99] on span at bounding box center [201, 99] width 14 height 0
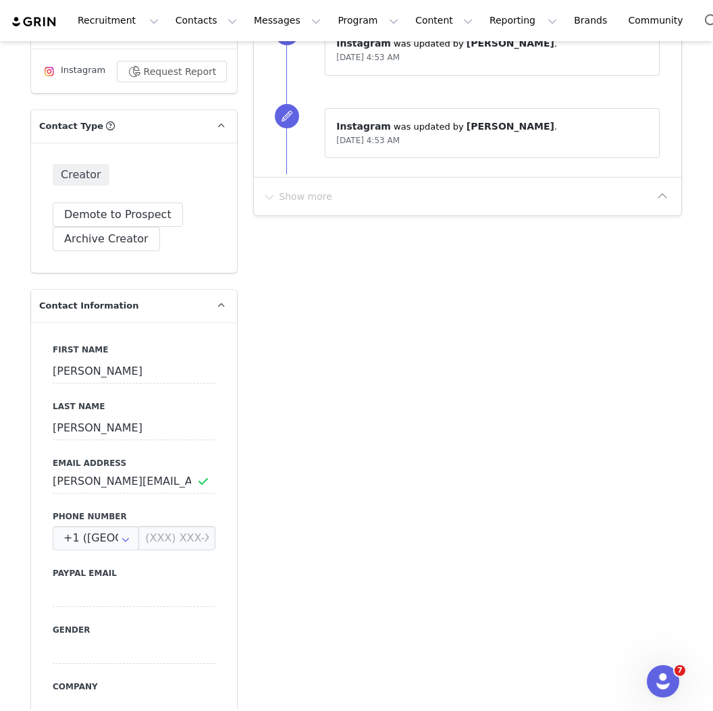
scroll to position [0, 0]
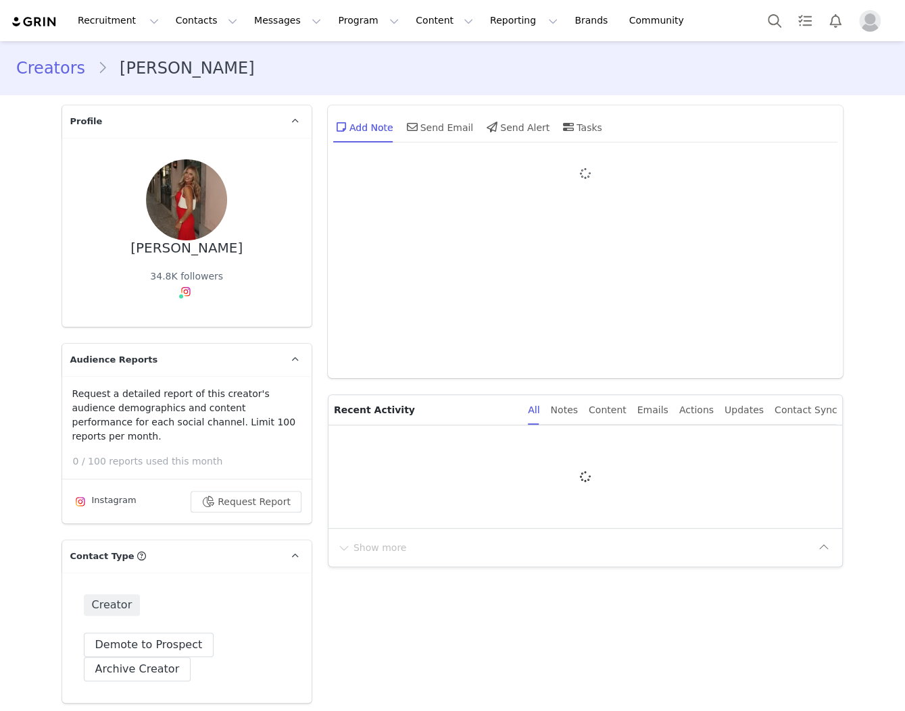
type input "+1 ([GEOGRAPHIC_DATA])"
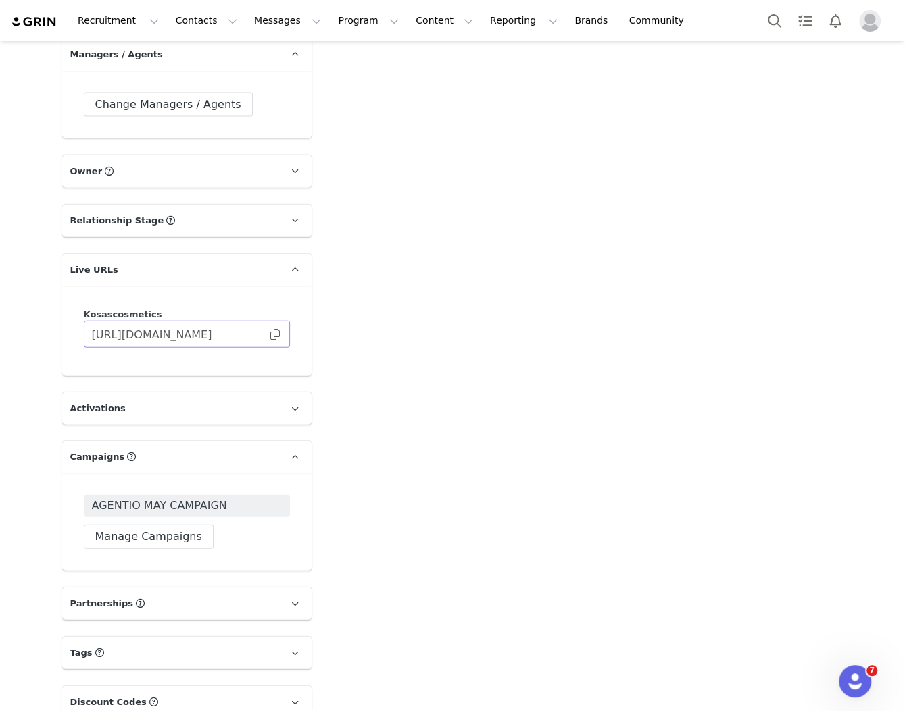
click at [274, 334] on span at bounding box center [275, 334] width 14 height 0
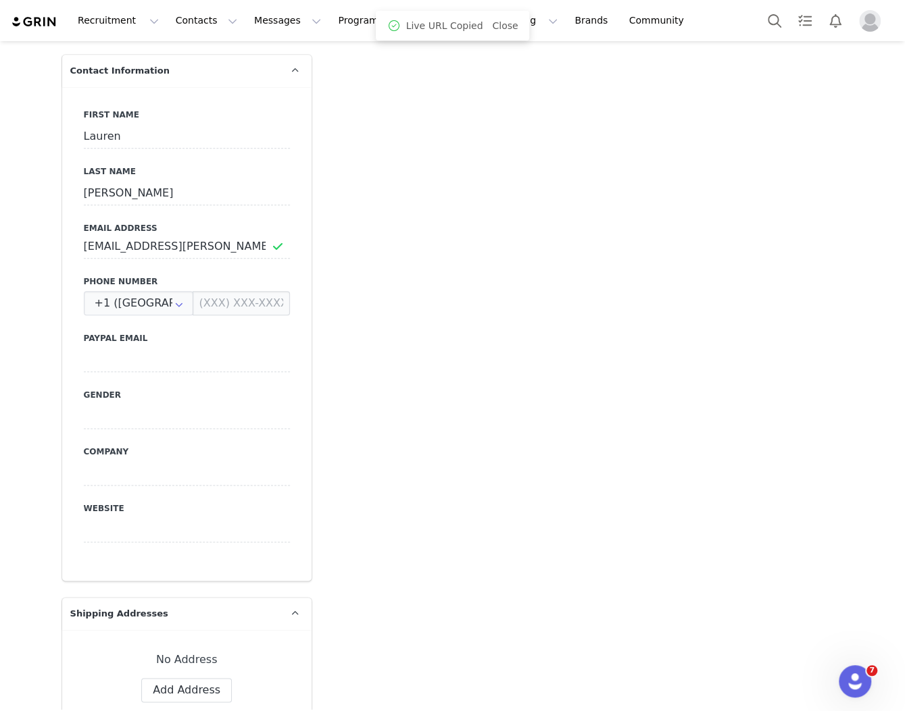
scroll to position [416, 0]
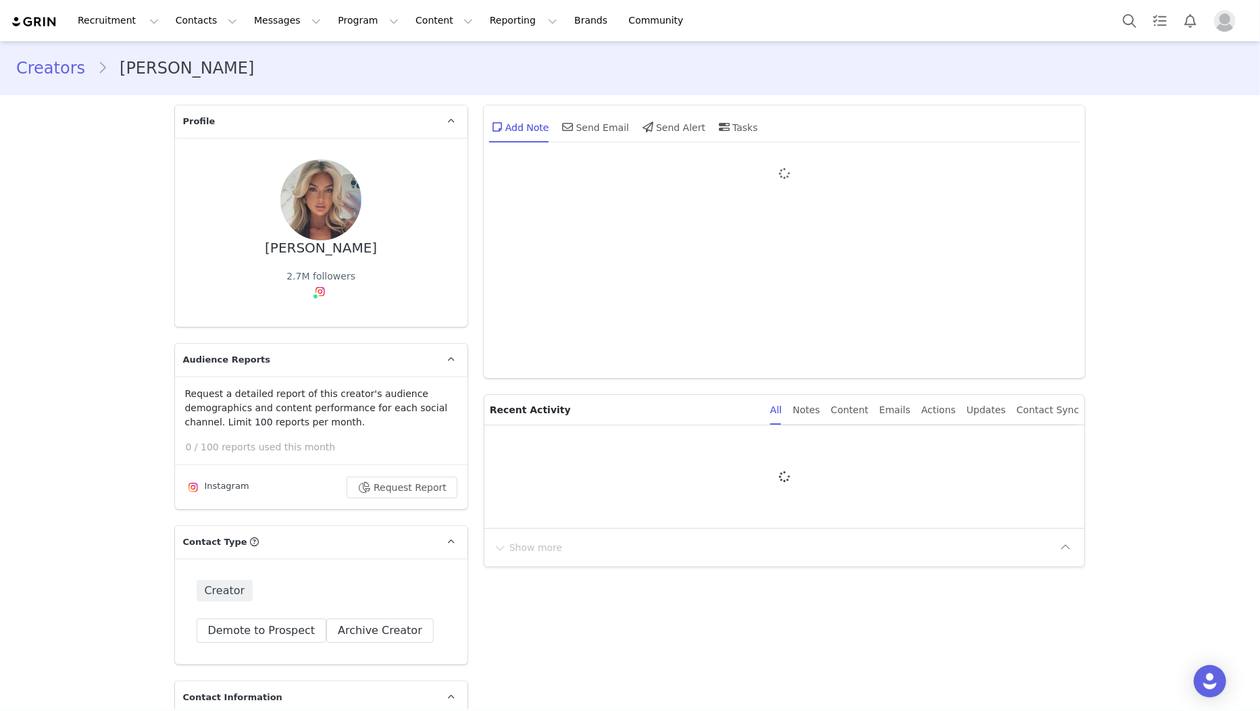
type input "+1 ([GEOGRAPHIC_DATA])"
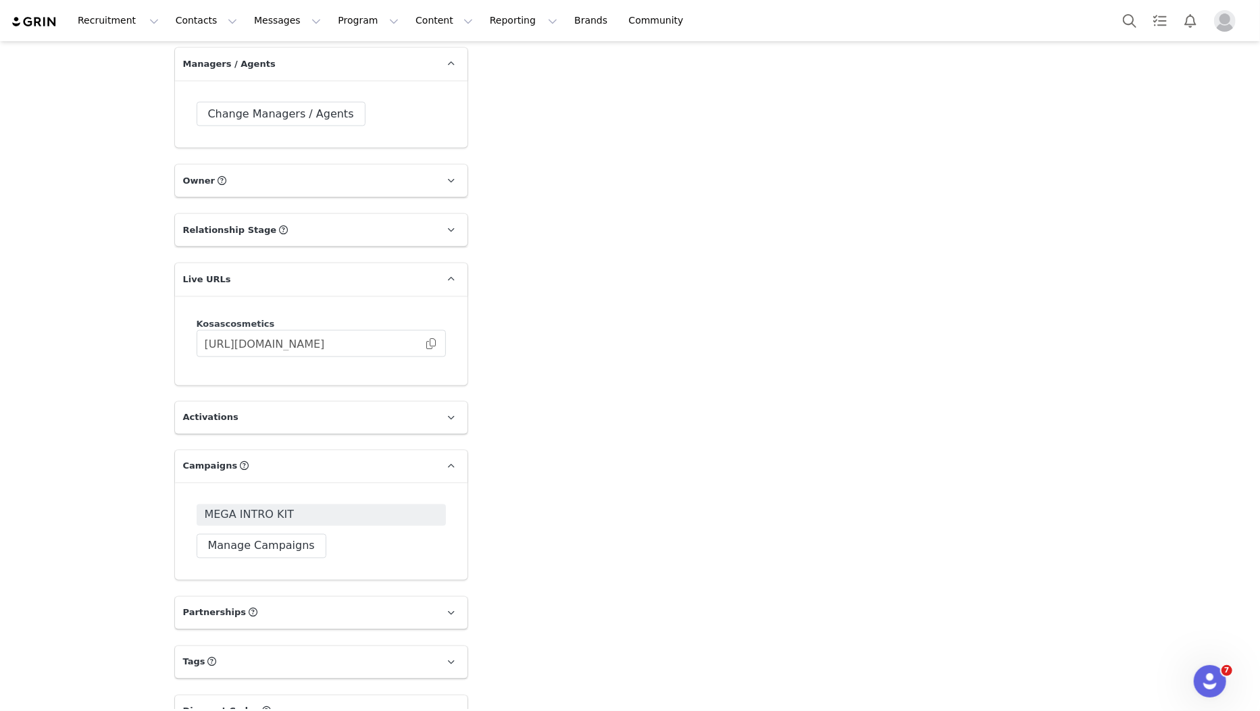
scroll to position [1679, 0]
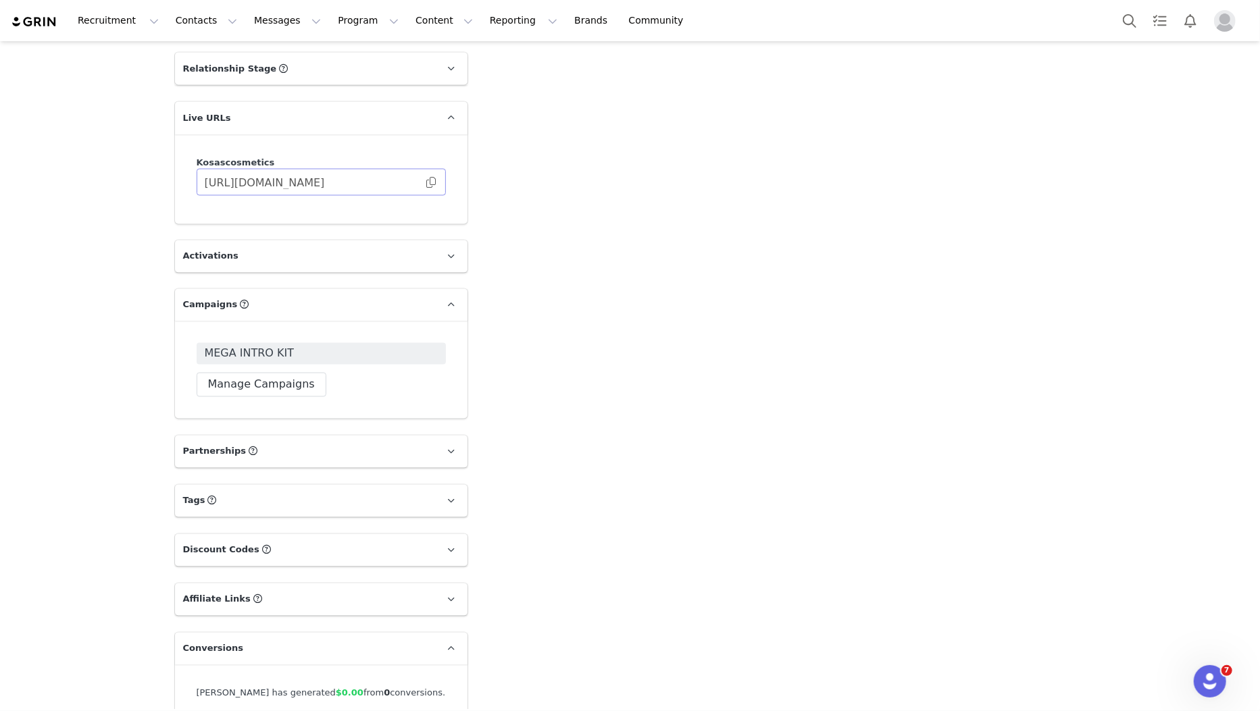
click at [430, 182] on span at bounding box center [431, 182] width 14 height 0
